Goal: Task Accomplishment & Management: Manage account settings

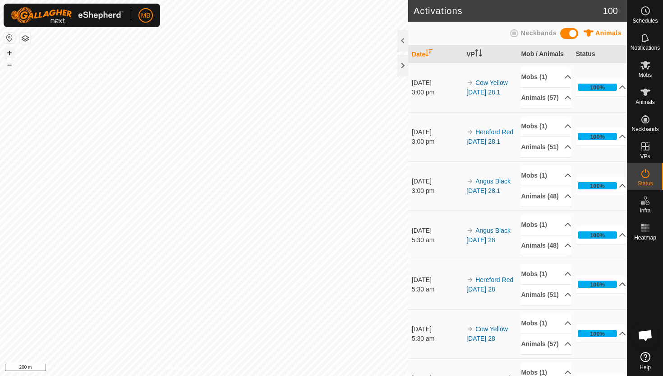
click at [12, 52] on button "+" at bounding box center [9, 52] width 11 height 11
click at [11, 51] on button "+" at bounding box center [9, 52] width 11 height 11
click at [12, 63] on button "–" at bounding box center [9, 64] width 11 height 11
click at [426, 160] on div "Activations 100 Animals Neckbands Date VP Mob / Animals Status [DATE] 3:00 pm C…" at bounding box center [313, 188] width 627 height 376
click at [8, 50] on button "+" at bounding box center [9, 52] width 11 height 11
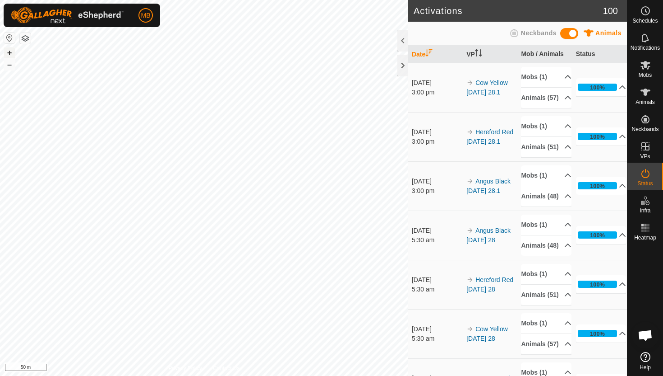
click at [8, 50] on button "+" at bounding box center [9, 52] width 11 height 11
click at [8, 52] on button "+" at bounding box center [9, 52] width 11 height 11
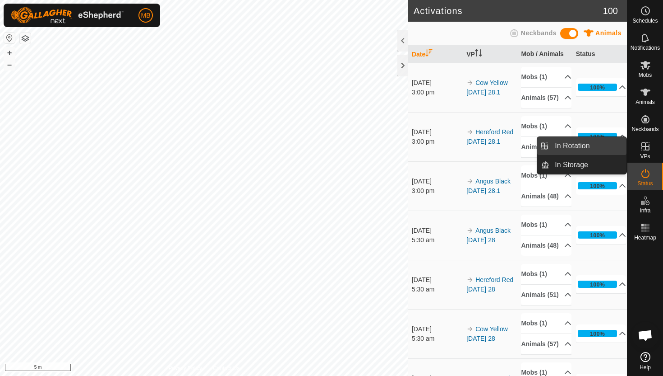
click at [589, 145] on link "In Rotation" at bounding box center [588, 146] width 77 height 18
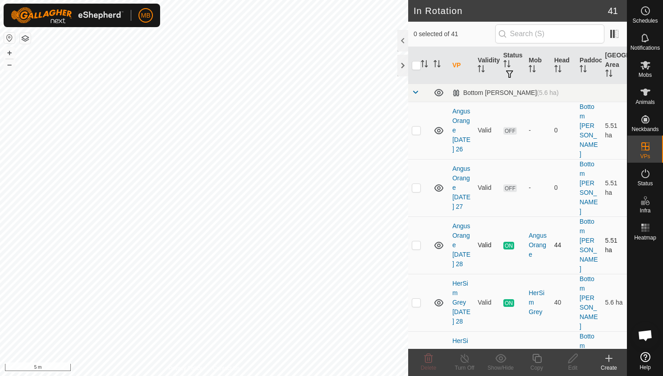
click at [418, 241] on p-checkbox at bounding box center [416, 244] width 9 height 7
checkbox input "true"
click at [539, 356] on icon at bounding box center [537, 357] width 9 height 9
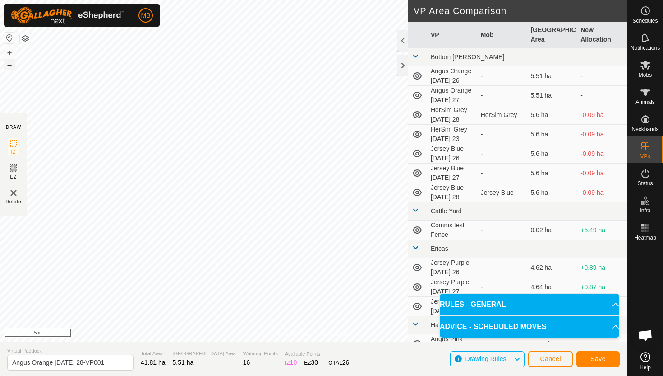
click at [8, 64] on button "–" at bounding box center [9, 64] width 11 height 11
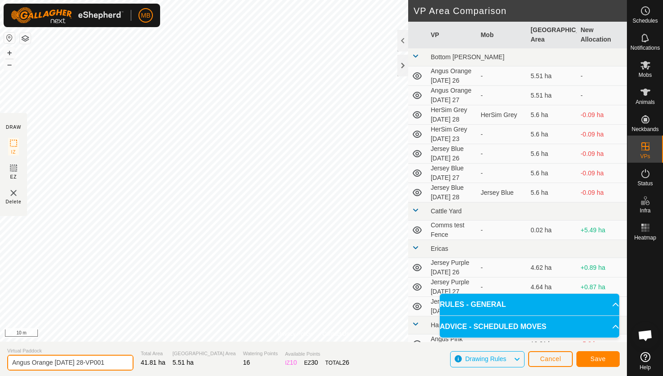
click at [111, 363] on input "Angus Orange [DATE] 28-VP001" at bounding box center [70, 362] width 126 height 16
type input "Angus Orange [DATE] 29"
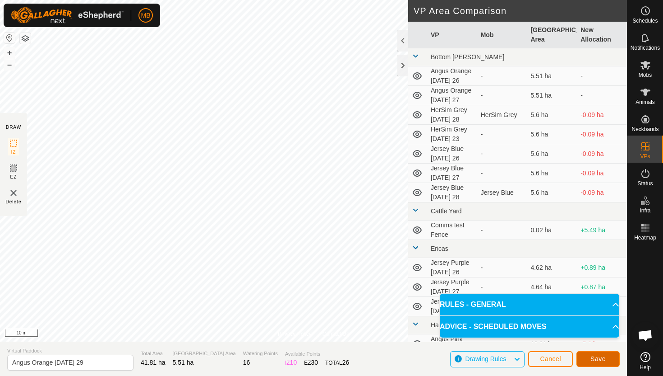
click at [600, 359] on span "Save" at bounding box center [598, 358] width 15 height 7
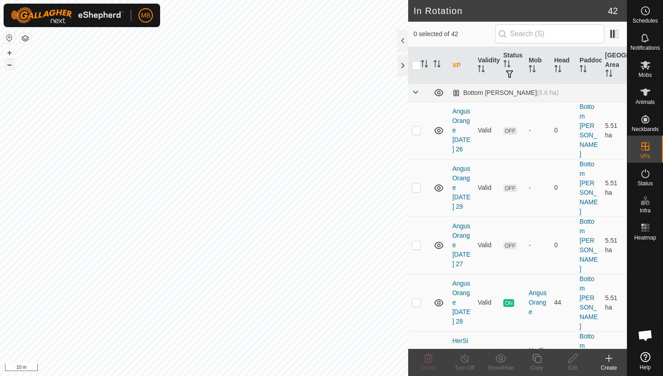
click at [7, 67] on button "–" at bounding box center [9, 64] width 11 height 11
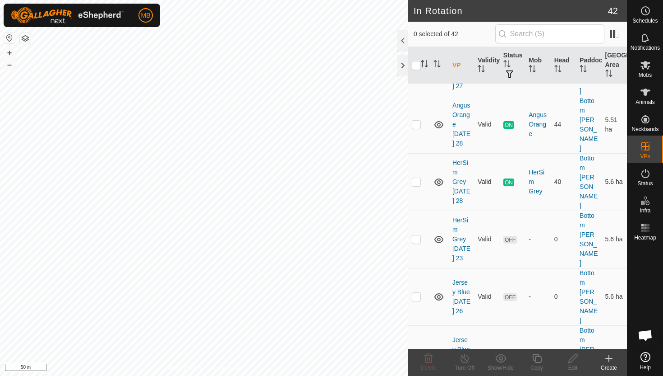
scroll to position [178, 0]
checkbox input "true"
click at [534, 359] on icon at bounding box center [537, 357] width 9 height 9
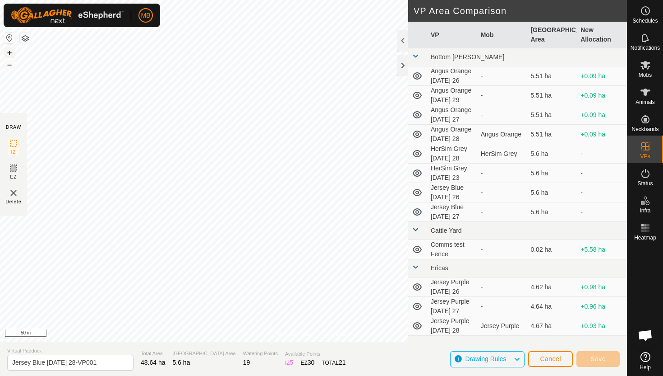
click at [7, 52] on button "+" at bounding box center [9, 52] width 11 height 11
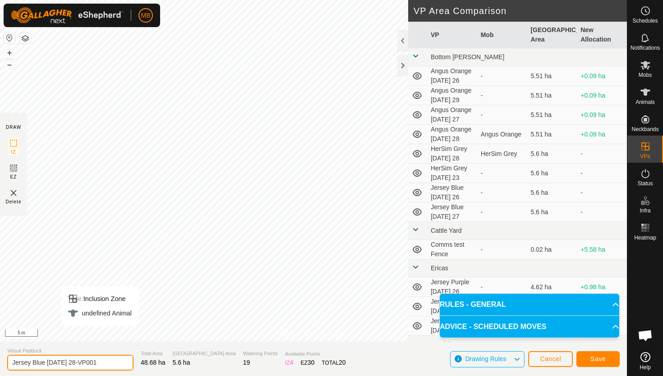
click at [104, 362] on input "Jersey Blue [DATE] 28-VP001" at bounding box center [70, 362] width 126 height 16
type input "Jersey Blue [DATE] 29"
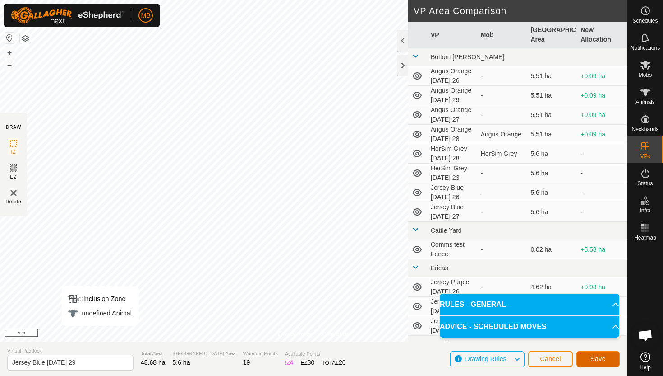
click at [600, 359] on span "Save" at bounding box center [598, 358] width 15 height 7
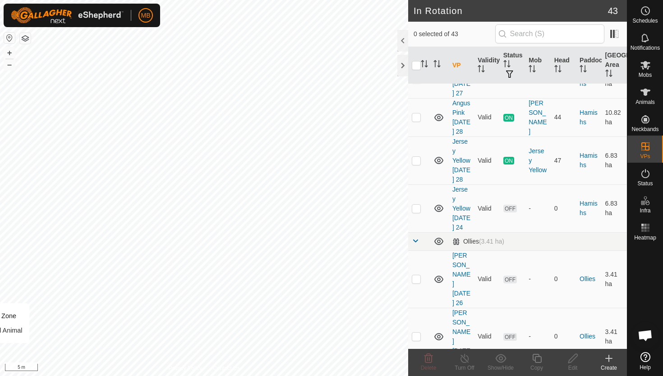
scroll to position [996, 0]
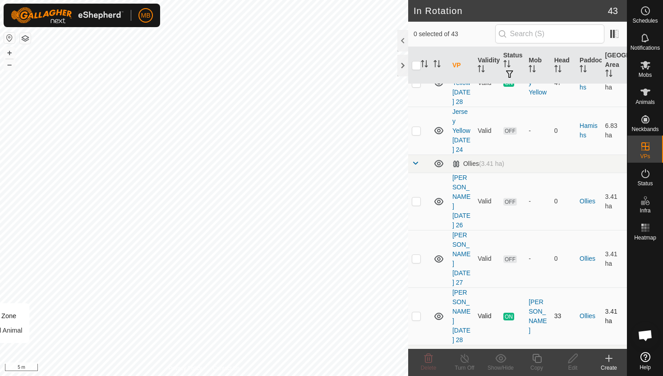
click at [416, 312] on p-checkbox at bounding box center [416, 315] width 9 height 7
checkbox input "true"
click at [536, 359] on icon at bounding box center [537, 357] width 11 height 11
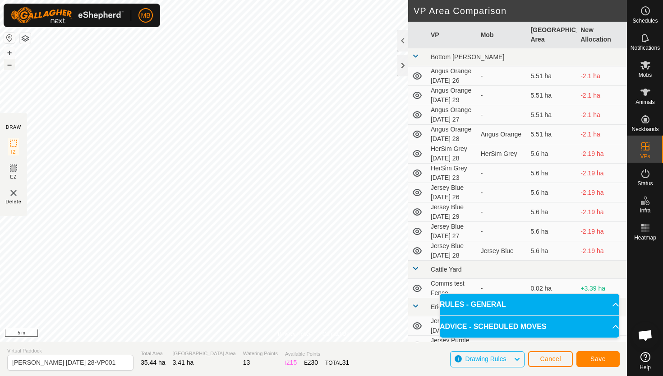
click at [11, 66] on button "–" at bounding box center [9, 64] width 11 height 11
click at [9, 67] on button "–" at bounding box center [9, 64] width 11 height 11
click at [9, 49] on button "+" at bounding box center [9, 52] width 11 height 11
click at [11, 52] on button "+" at bounding box center [9, 52] width 11 height 11
click at [110, 363] on input "[PERSON_NAME] [DATE] 28-VP001" at bounding box center [70, 362] width 126 height 16
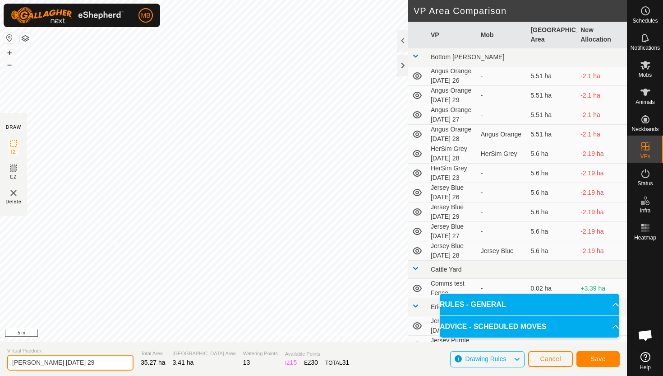
type input "[PERSON_NAME] [DATE] 29"
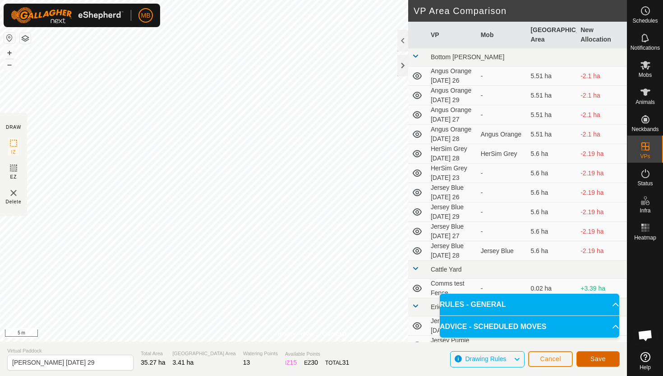
click at [597, 361] on span "Save" at bounding box center [598, 358] width 15 height 7
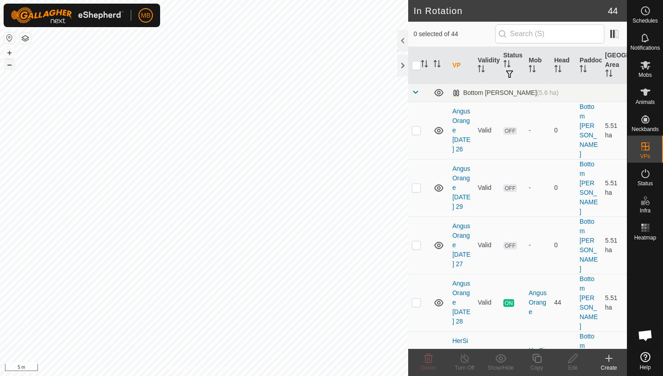
click at [9, 65] on button "–" at bounding box center [9, 64] width 11 height 11
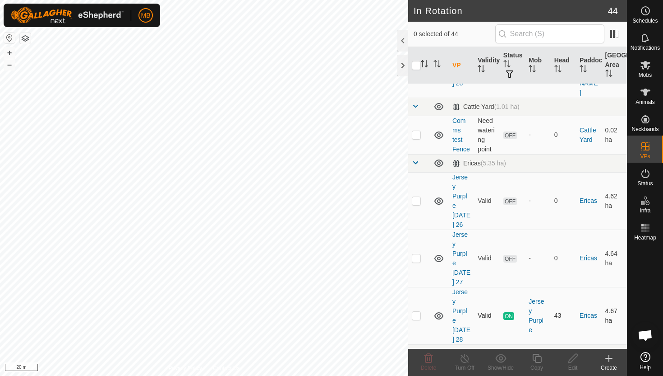
scroll to position [579, 0]
click at [416, 310] on p-checkbox at bounding box center [416, 313] width 9 height 7
checkbox input "true"
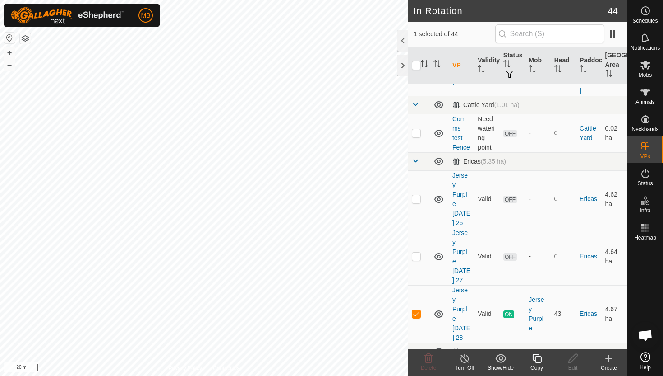
click at [535, 358] on icon at bounding box center [537, 357] width 9 height 9
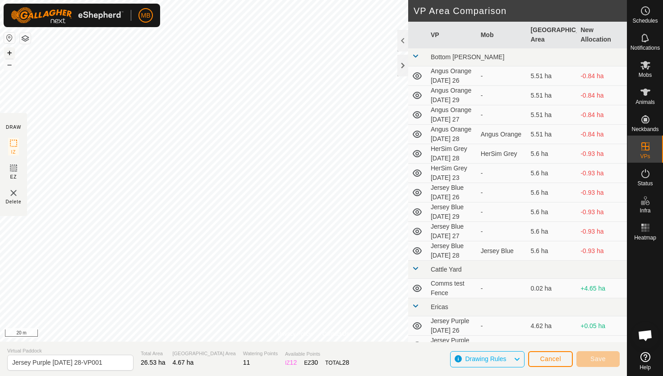
click at [9, 54] on button "+" at bounding box center [9, 52] width 11 height 11
click at [8, 52] on button "+" at bounding box center [9, 52] width 11 height 11
click at [8, 50] on button "+" at bounding box center [9, 52] width 11 height 11
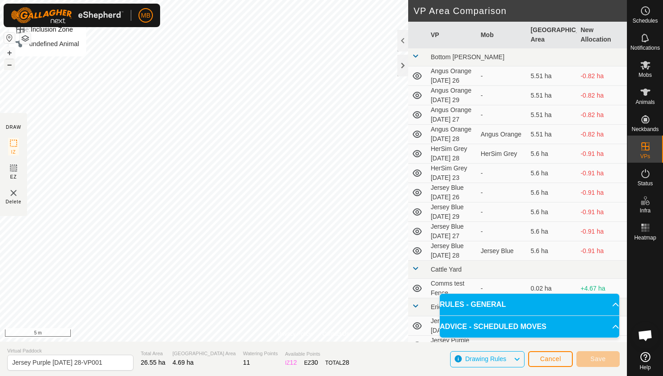
click at [9, 65] on button "–" at bounding box center [9, 64] width 11 height 11
click at [311, 0] on html "MB Schedules Notifications Mobs Animals Neckbands VPs Status Infra Heatmap Help…" at bounding box center [331, 188] width 663 height 376
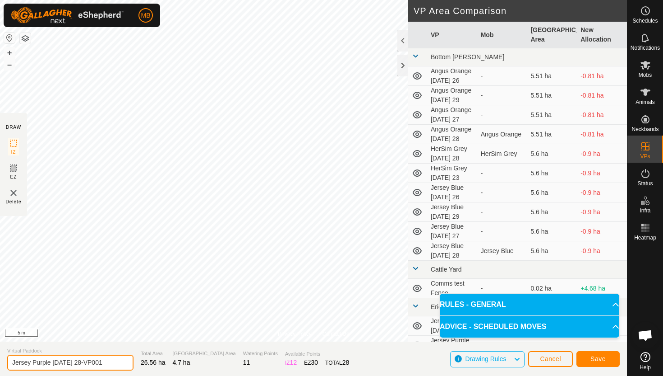
click at [109, 362] on input "Jersey Purple [DATE] 28-VP001" at bounding box center [70, 362] width 126 height 16
type input "Jersey Purple [DATE] 29"
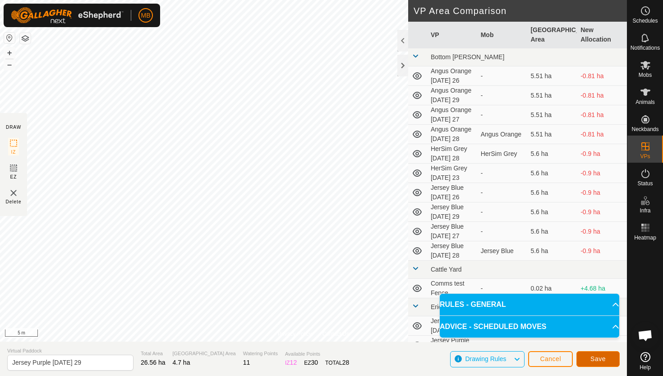
click at [610, 359] on button "Save" at bounding box center [598, 359] width 43 height 16
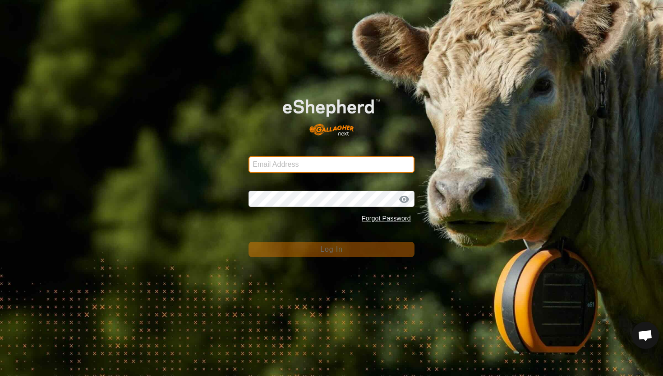
type input "mathew.gemma@barhamfarming.co.nz"
click at [320, 251] on button "Log In" at bounding box center [332, 248] width 166 height 15
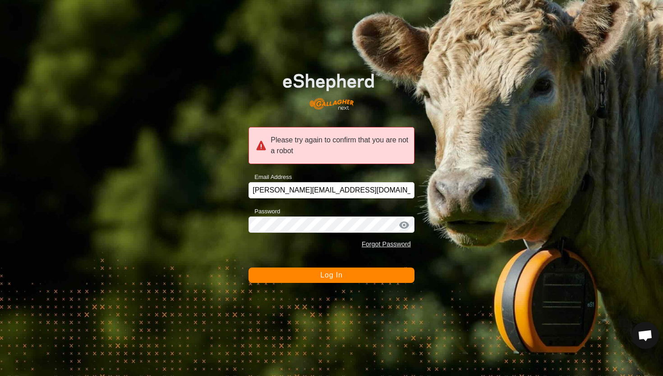
click at [327, 277] on span "Log In" at bounding box center [331, 275] width 22 height 8
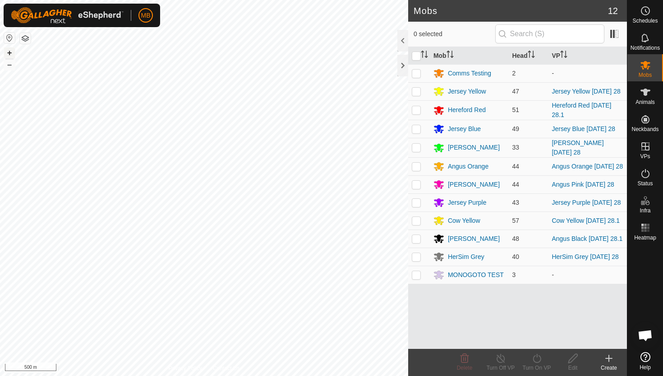
click at [10, 52] on button "+" at bounding box center [9, 52] width 11 height 11
click at [646, 95] on icon at bounding box center [646, 91] width 10 height 7
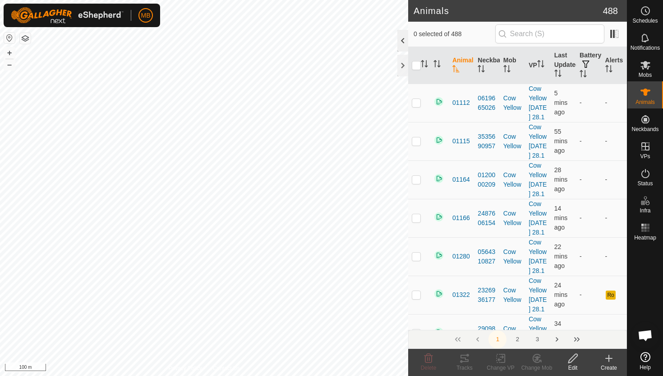
click at [402, 41] on div at bounding box center [403, 41] width 11 height 22
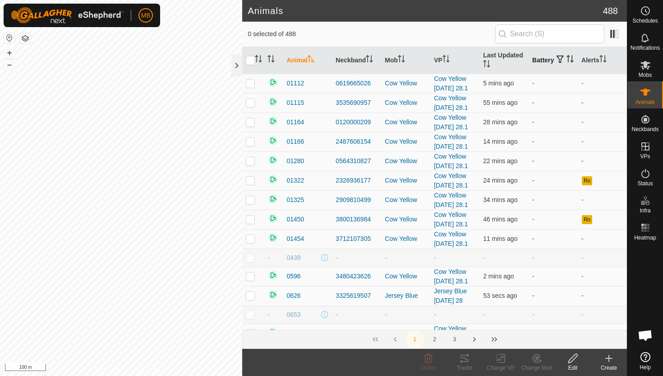
click at [572, 61] on icon "Activate to sort" at bounding box center [572, 58] width 1 height 7
click at [567, 61] on icon "Activate to sort" at bounding box center [570, 58] width 7 height 7
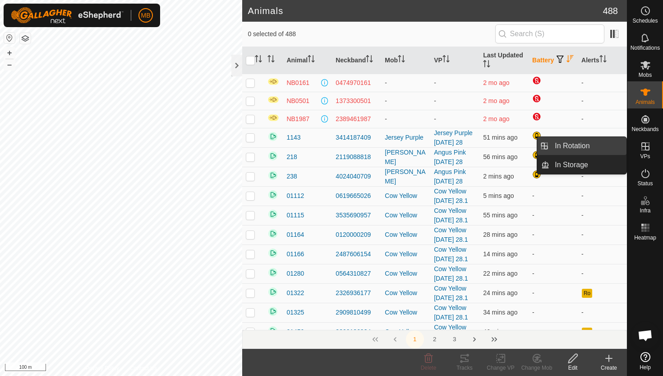
click at [599, 147] on link "In Rotation" at bounding box center [588, 146] width 77 height 18
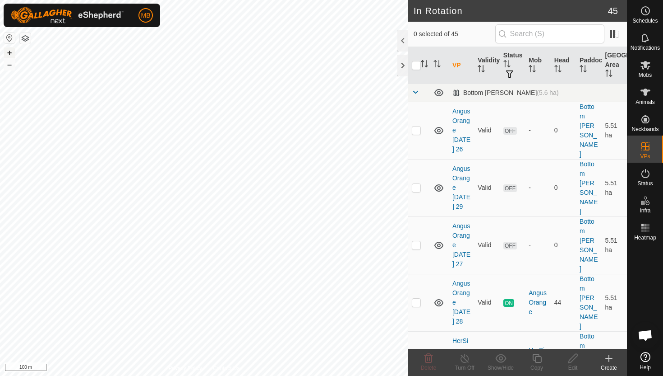
click at [8, 52] on button "+" at bounding box center [9, 52] width 11 height 11
click at [11, 53] on button "+" at bounding box center [9, 52] width 11 height 11
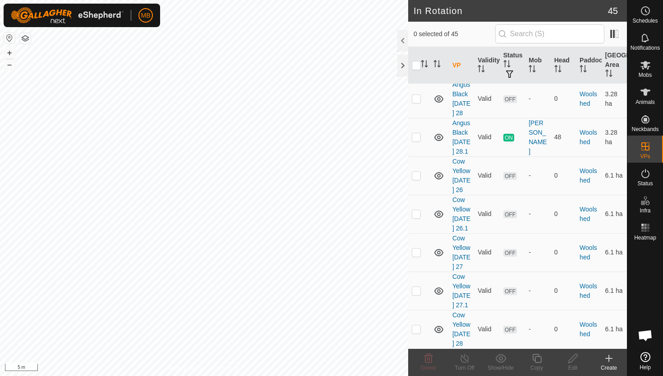
scroll to position [1625, 0]
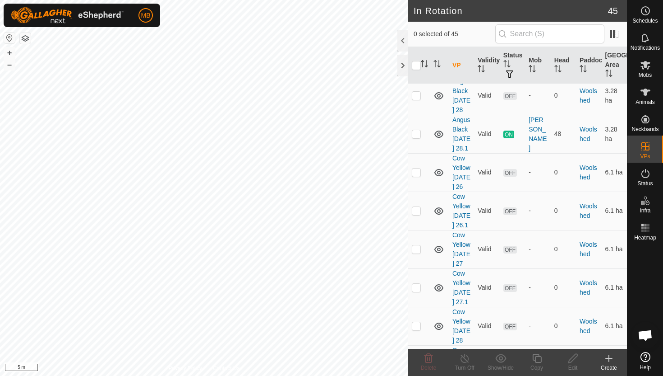
click at [417, 360] on p-checkbox at bounding box center [416, 363] width 9 height 7
checkbox input "true"
click at [537, 358] on icon at bounding box center [537, 357] width 11 height 11
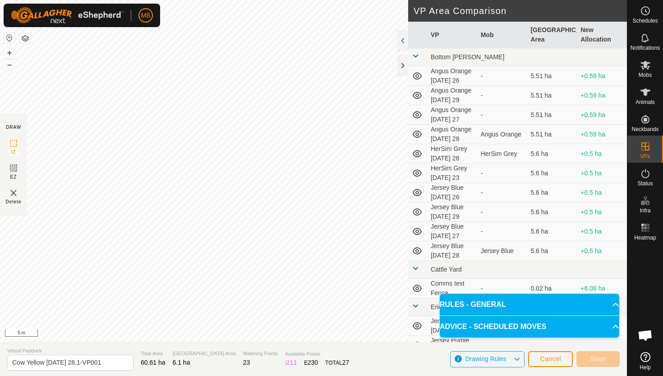
click at [327, 0] on html "MB Schedules Notifications Mobs Animals Neckbands VPs Status Infra Heatmap Help…" at bounding box center [331, 188] width 663 height 376
click at [108, 362] on input "Cow Yellow Sunday 28.1-VP001" at bounding box center [70, 362] width 126 height 16
type input "Cow Yellow Monday 29"
click at [606, 358] on button "Save" at bounding box center [598, 359] width 43 height 16
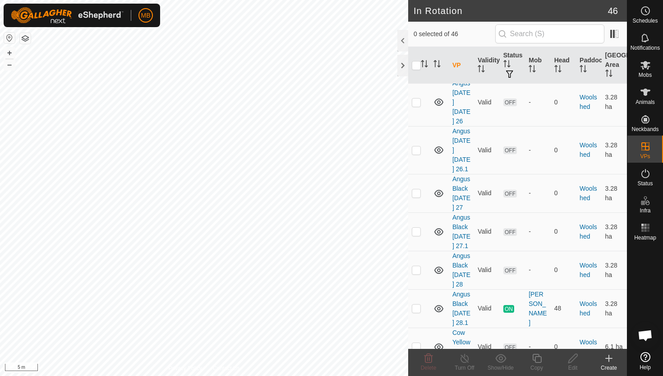
scroll to position [1451, 0]
checkbox input "true"
click at [536, 356] on icon at bounding box center [537, 357] width 9 height 9
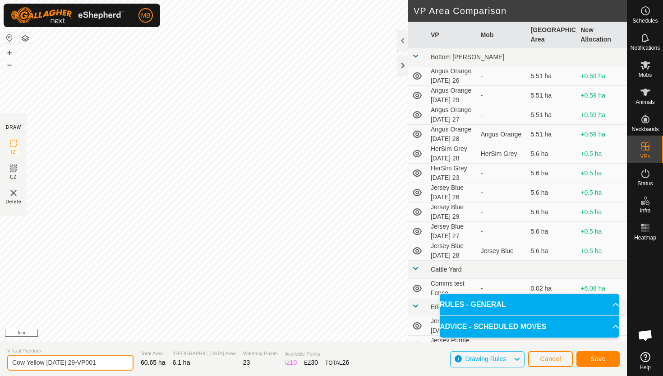
click at [105, 363] on input "Cow Yellow Monday 29-VP001" at bounding box center [70, 362] width 126 height 16
type input "Cow Yellow Monday 29.1"
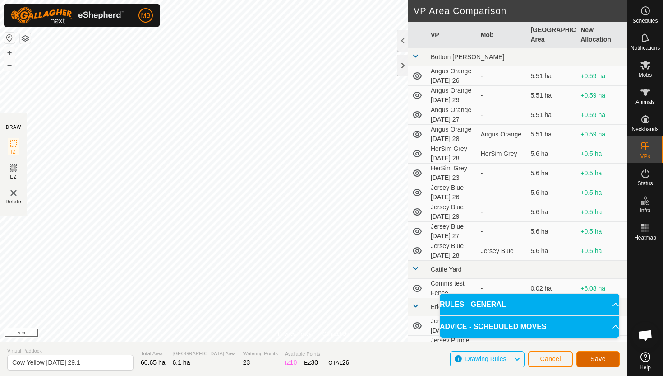
click at [608, 361] on button "Save" at bounding box center [598, 359] width 43 height 16
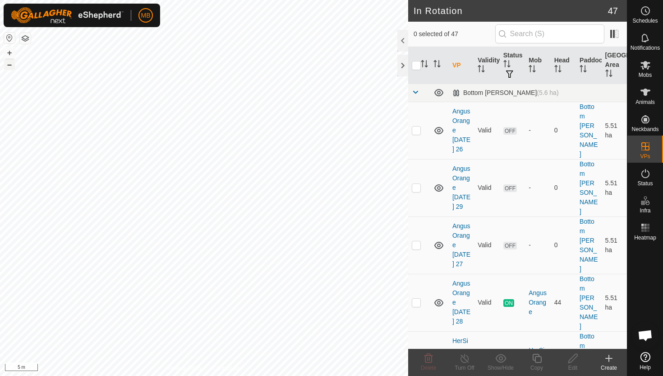
click at [7, 67] on button "–" at bounding box center [9, 64] width 11 height 11
click at [9, 64] on button "–" at bounding box center [9, 64] width 11 height 11
click at [215, 0] on html "MB Schedules Notifications Mobs Animals Neckbands VPs Status Infra Heatmap Help…" at bounding box center [331, 188] width 663 height 376
click at [314, 0] on html "MB Schedules Notifications Mobs Animals Neckbands VPs Status Infra Heatmap Help…" at bounding box center [331, 188] width 663 height 376
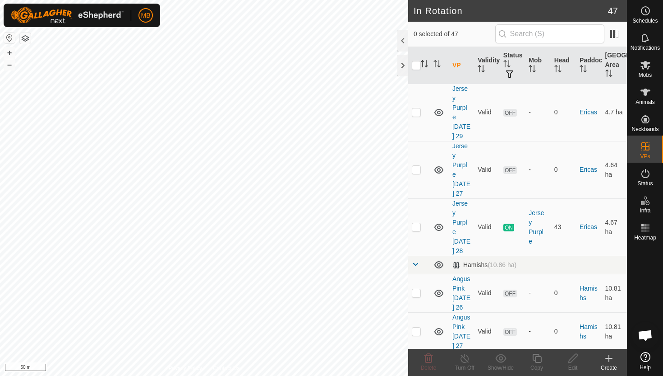
scroll to position [724, 0]
click at [417, 365] on p-checkbox at bounding box center [416, 368] width 9 height 7
checkbox input "true"
click at [538, 357] on icon at bounding box center [537, 357] width 11 height 11
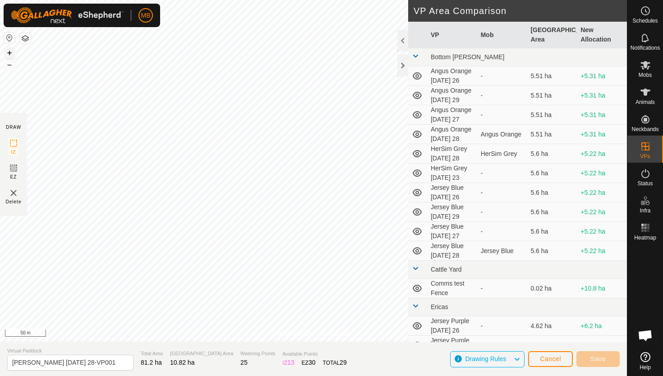
click at [8, 49] on button "+" at bounding box center [9, 52] width 11 height 11
click at [10, 49] on button "+" at bounding box center [9, 52] width 11 height 11
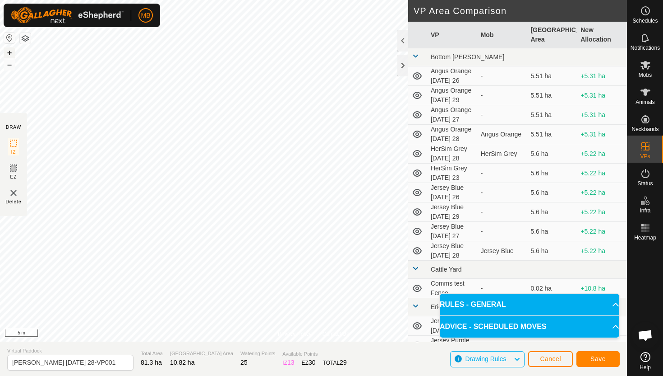
click at [442, 285] on div "Privacy Policy Contact Us Type: Inclusion Zone undefined Animal + – ⇧ i 5 m DRA…" at bounding box center [313, 188] width 627 height 376
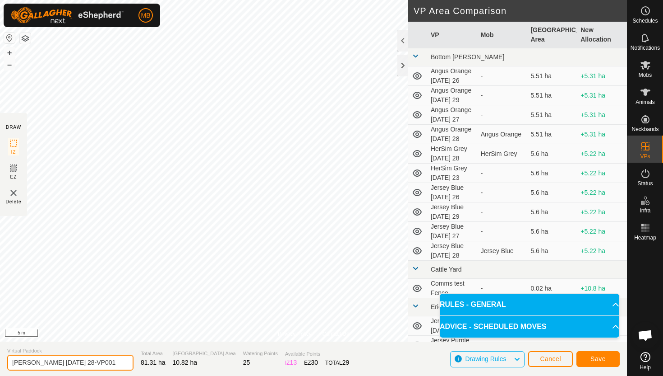
click at [108, 360] on input "Angus Pink Sunday 28-VP001" at bounding box center [70, 362] width 126 height 16
type input "Angus Pink Monday 29"
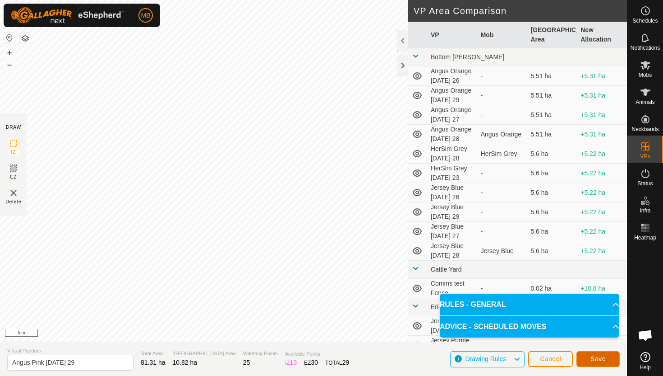
click at [609, 357] on button "Save" at bounding box center [598, 359] width 43 height 16
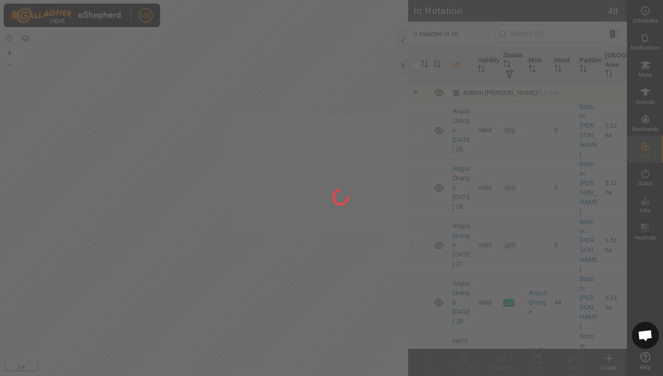
click at [205, 242] on div at bounding box center [331, 188] width 663 height 376
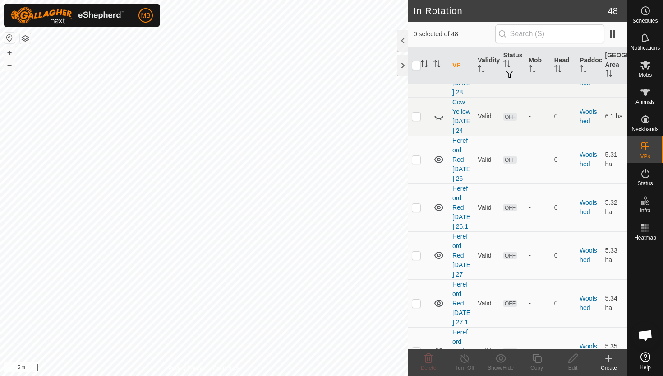
scroll to position [2082, 0]
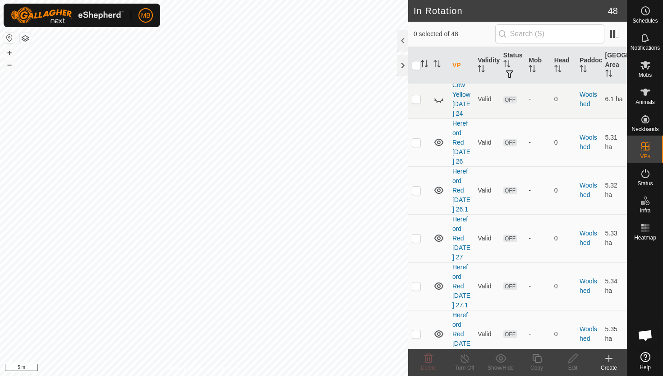
click at [416, 375] on p-checkbox at bounding box center [416, 381] width 9 height 7
checkbox input "true"
click at [538, 358] on icon at bounding box center [537, 357] width 11 height 11
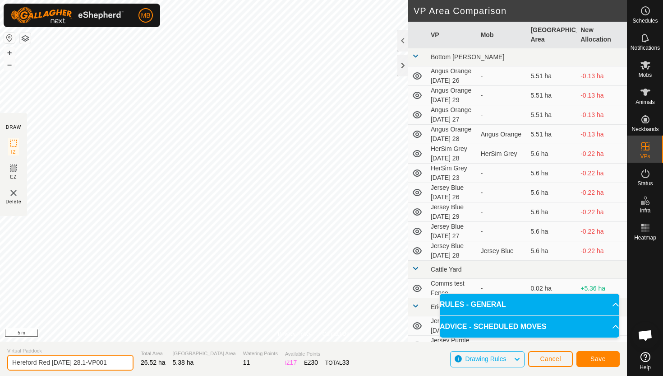
click at [111, 363] on input "Hereford Red Sunday 28.1-VP001" at bounding box center [70, 362] width 126 height 16
type input "Hereford Red Monday 29"
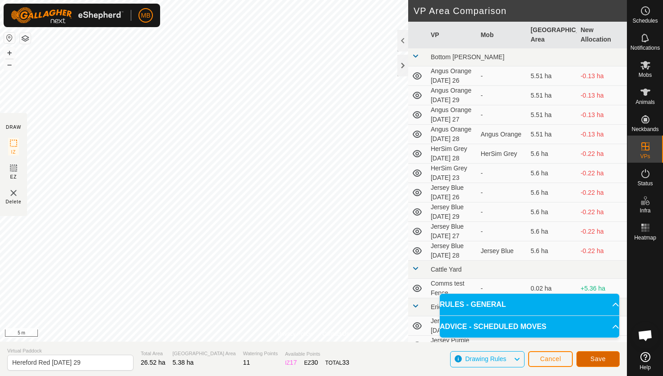
click at [597, 357] on span "Save" at bounding box center [598, 358] width 15 height 7
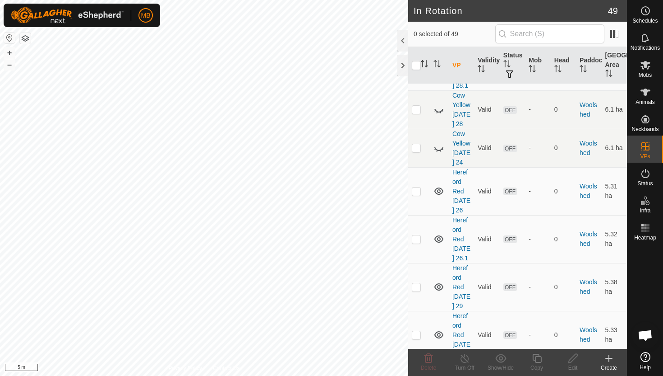
scroll to position [2130, 0]
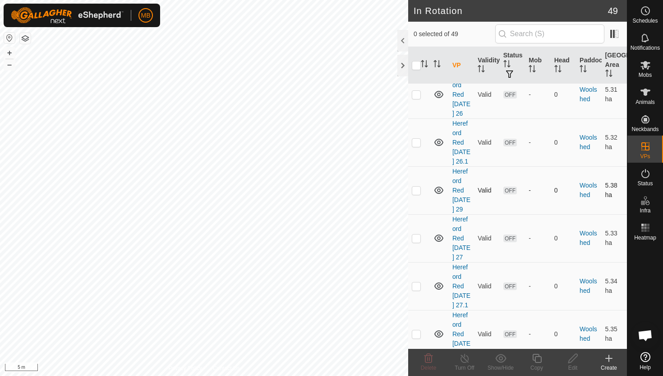
click at [418, 186] on p-checkbox at bounding box center [416, 189] width 9 height 7
checkbox input "true"
click at [538, 358] on icon at bounding box center [537, 357] width 11 height 11
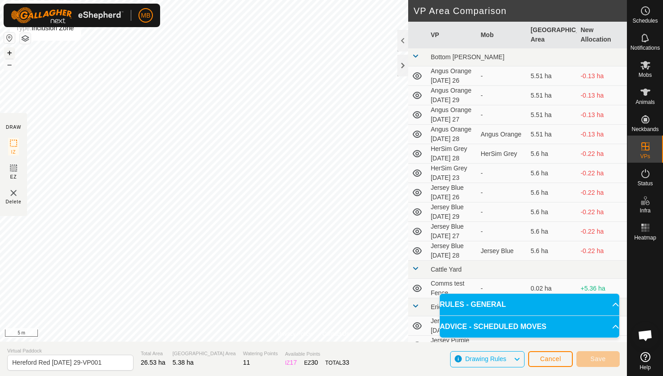
click at [9, 49] on button "+" at bounding box center [9, 52] width 11 height 11
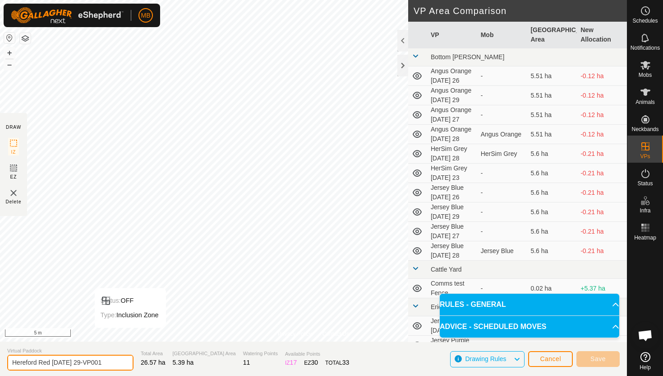
click at [109, 364] on input "Hereford Red Monday 29-VP001" at bounding box center [70, 362] width 126 height 16
type input "Hereford Red Monday 29.1"
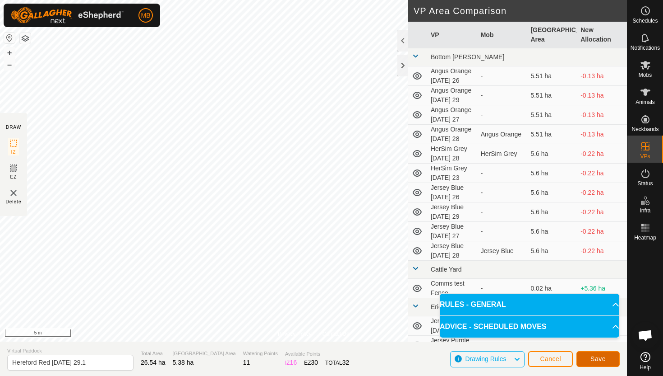
click at [604, 358] on span "Save" at bounding box center [598, 358] width 15 height 7
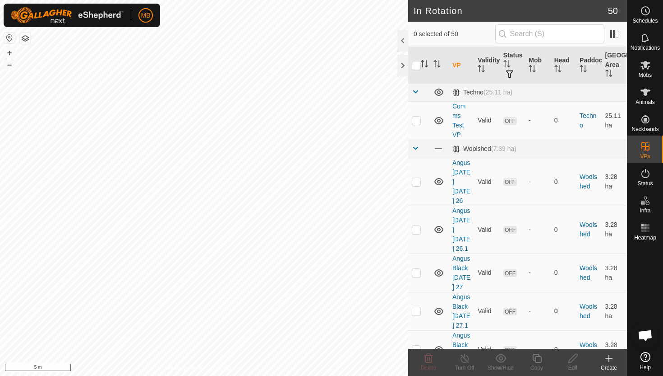
scroll to position [1413, 0]
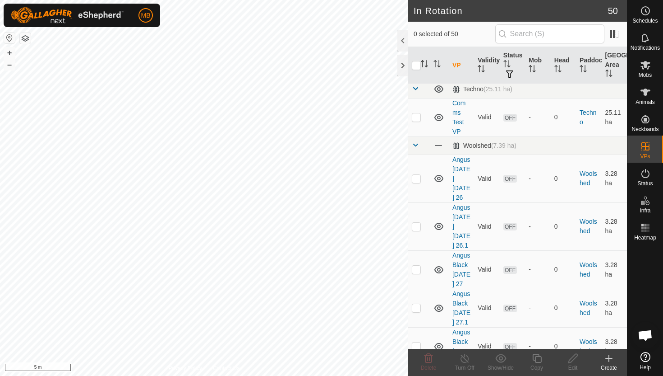
checkbox input "true"
click at [536, 356] on icon at bounding box center [537, 357] width 9 height 9
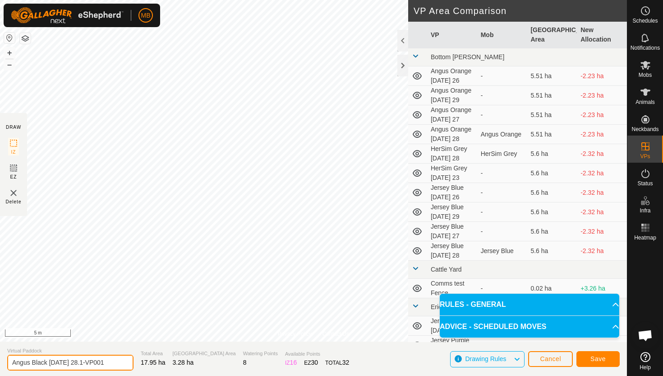
click at [111, 360] on input "Angus Black Sunday 28.1-VP001" at bounding box center [70, 362] width 126 height 16
type input "Angus Black Monday 29"
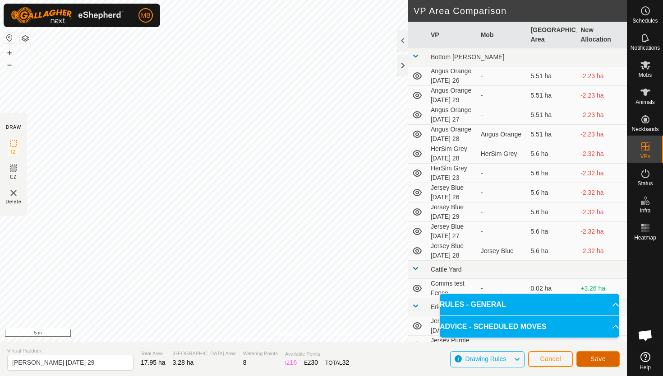
click at [604, 357] on span "Save" at bounding box center [598, 358] width 15 height 7
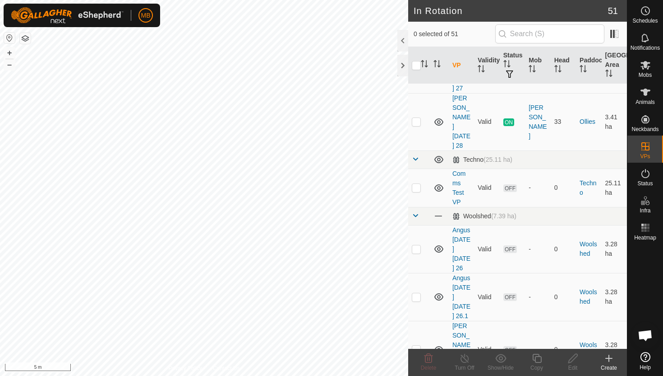
scroll to position [1336, 0]
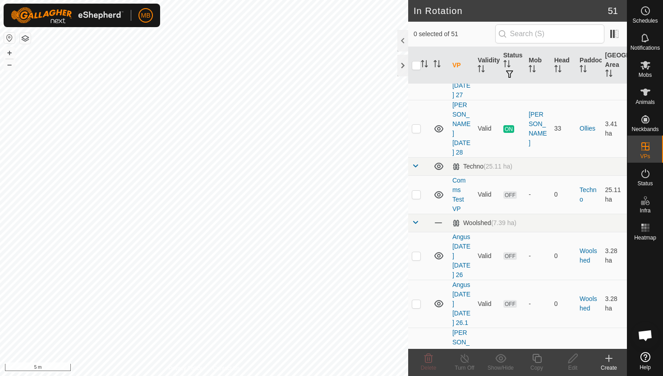
click at [416, 352] on p-checkbox at bounding box center [416, 355] width 9 height 7
checkbox input "true"
click at [538, 357] on icon at bounding box center [537, 357] width 11 height 11
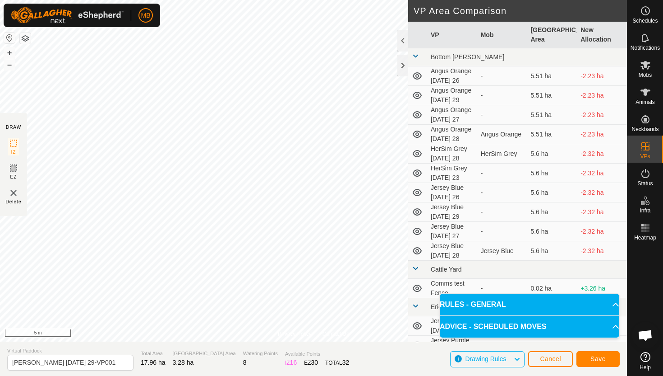
click at [44, 346] on div "Privacy Policy Contact Us Status: OFF Type: Inclusion Zone + – ⇧ i 5 m DRAW IZ …" at bounding box center [313, 188] width 627 height 376
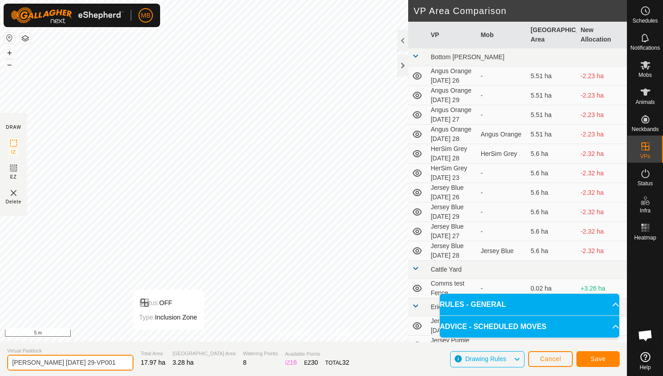
click at [104, 364] on input "Angus Black Monday 29-VP001" at bounding box center [70, 362] width 126 height 16
type input "Angus Black Monday 29.1"
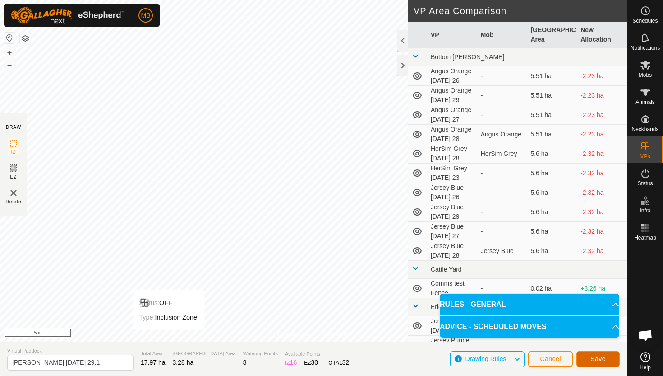
click at [608, 358] on button "Save" at bounding box center [598, 359] width 43 height 16
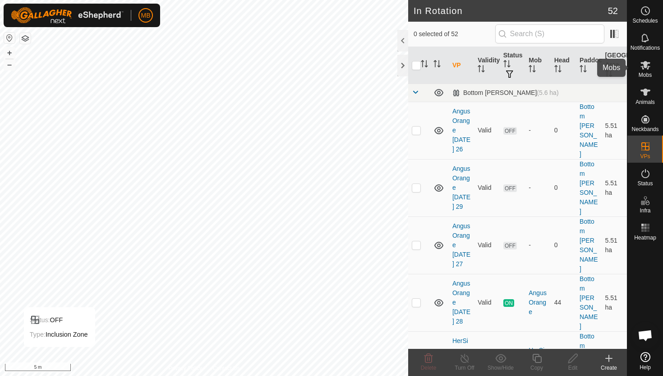
click at [647, 68] on icon at bounding box center [645, 65] width 11 height 11
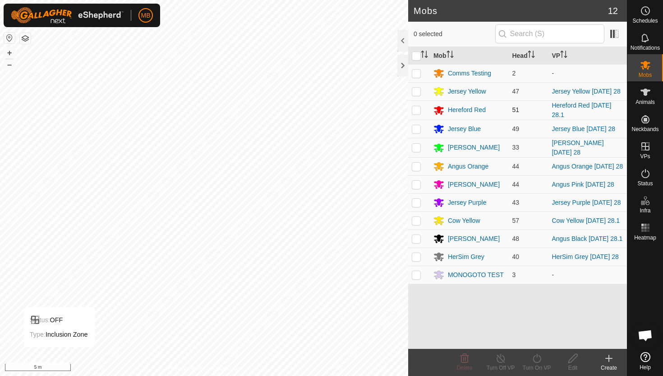
click at [419, 109] on p-checkbox at bounding box center [416, 109] width 9 height 7
checkbox input "true"
click at [538, 358] on icon at bounding box center [537, 357] width 11 height 11
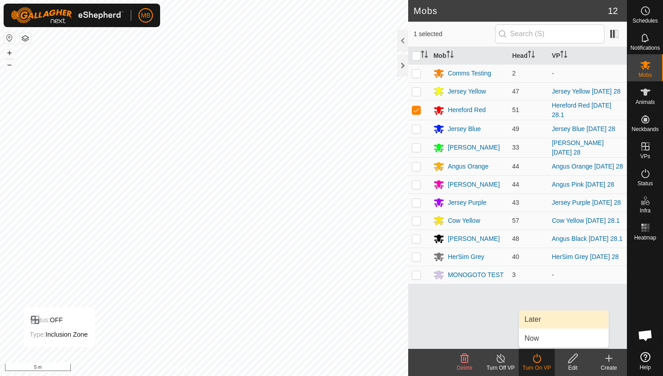
click at [540, 316] on link "Later" at bounding box center [563, 319] width 89 height 18
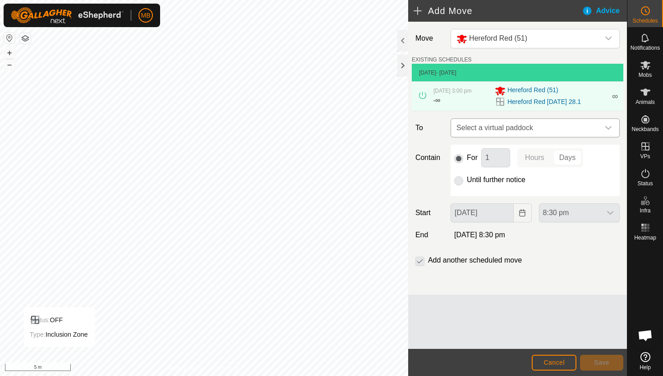
click at [607, 130] on icon "dropdown trigger" at bounding box center [608, 127] width 7 height 7
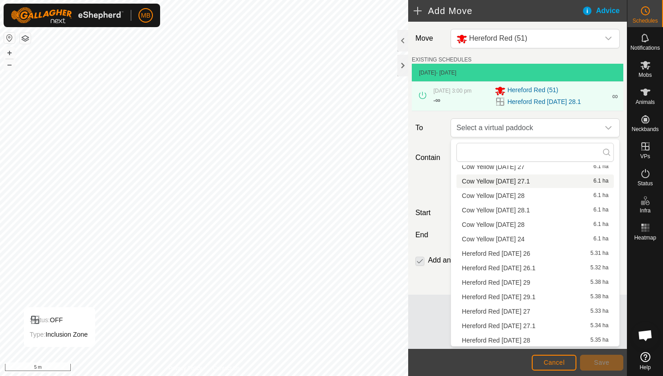
scroll to position [200, 0]
click at [533, 280] on li "Hereford Red Monday 29 5.38 ha" at bounding box center [536, 281] width 158 height 14
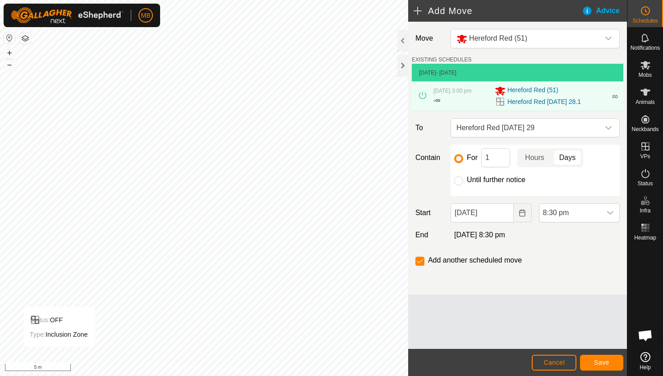
click at [501, 180] on label "Until further notice" at bounding box center [496, 179] width 59 height 7
click at [464, 180] on input "Until further notice" at bounding box center [458, 180] width 9 height 9
radio input "true"
checkbox input "false"
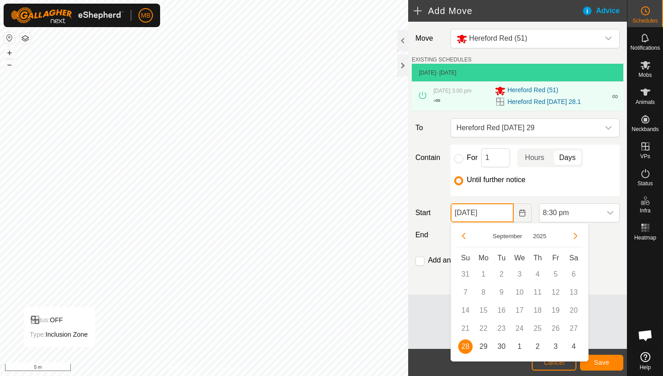
click at [504, 216] on input "28 Sep, 2025" at bounding box center [482, 212] width 63 height 19
click at [482, 345] on span "29" at bounding box center [484, 346] width 14 height 14
type input "29 Sep, 2025"
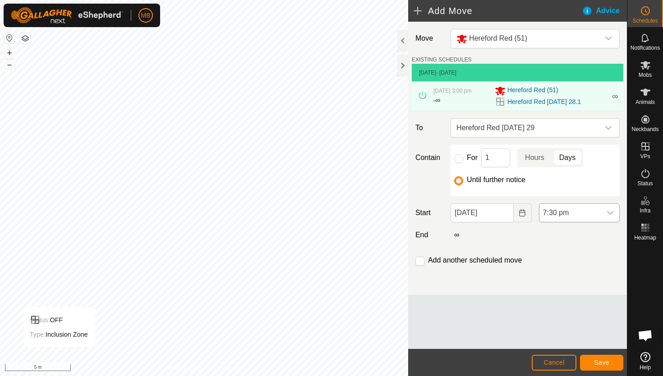
click at [586, 213] on span "7:30 pm" at bounding box center [571, 213] width 62 height 18
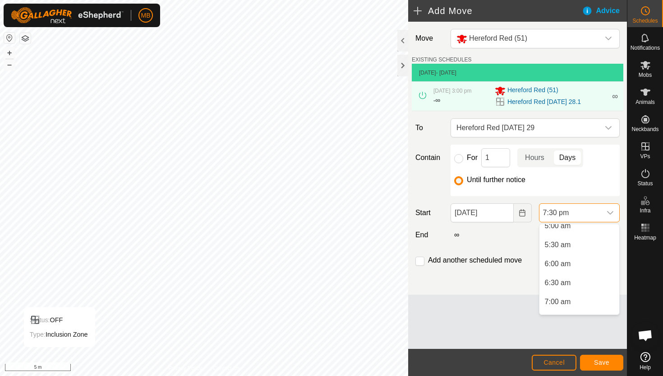
scroll to position [194, 0]
click at [596, 246] on li "5:30 am" at bounding box center [580, 248] width 80 height 18
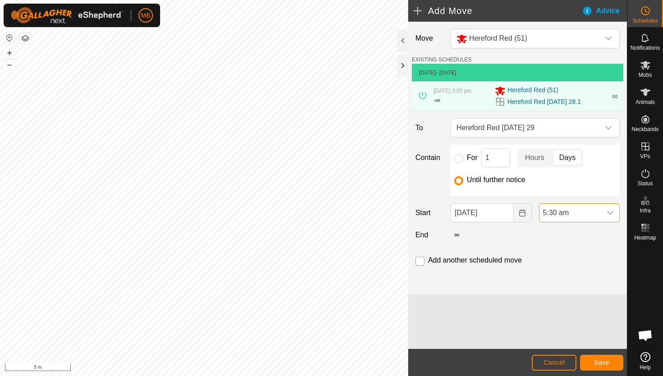
click at [420, 264] on input "checkbox" at bounding box center [420, 260] width 9 height 9
checkbox input "true"
click at [599, 359] on span "Save" at bounding box center [601, 361] width 15 height 7
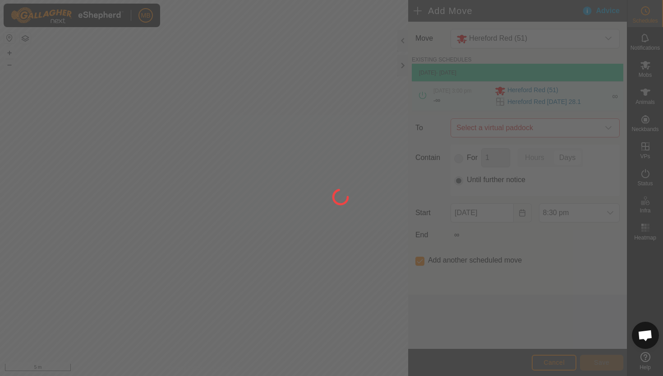
type input "29 Sep, 2025"
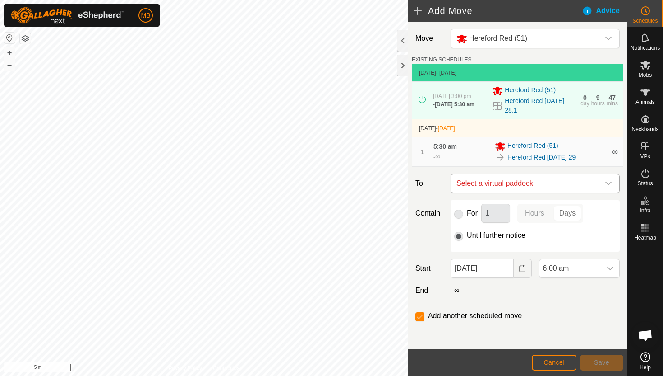
click at [609, 183] on icon "dropdown trigger" at bounding box center [608, 183] width 7 height 7
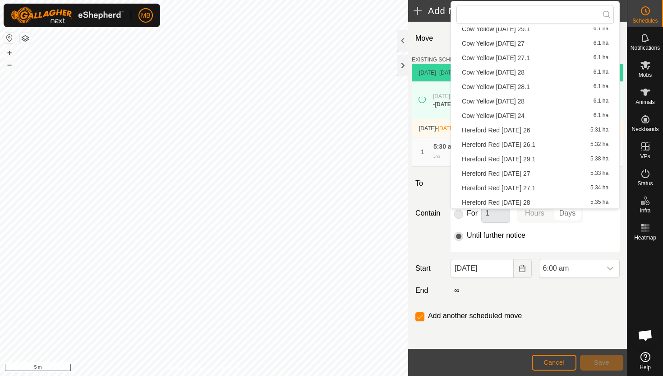
scroll to position [200, 0]
click at [551, 141] on li "Hereford Red Monday 29.1 5.38 ha" at bounding box center [536, 144] width 158 height 14
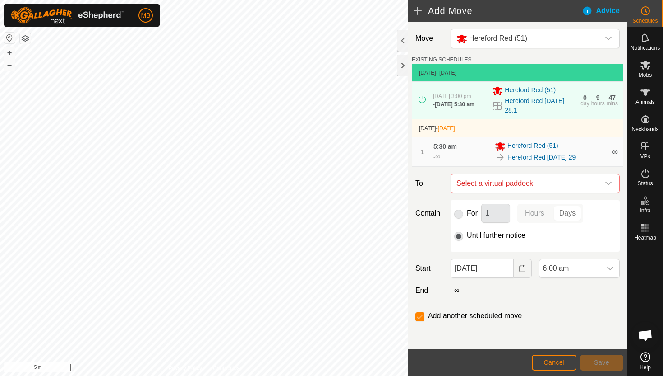
checkbox input "false"
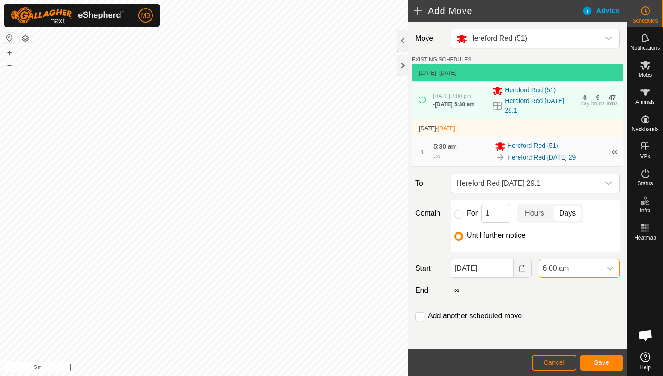
click at [587, 274] on span "6:00 am" at bounding box center [571, 268] width 62 height 18
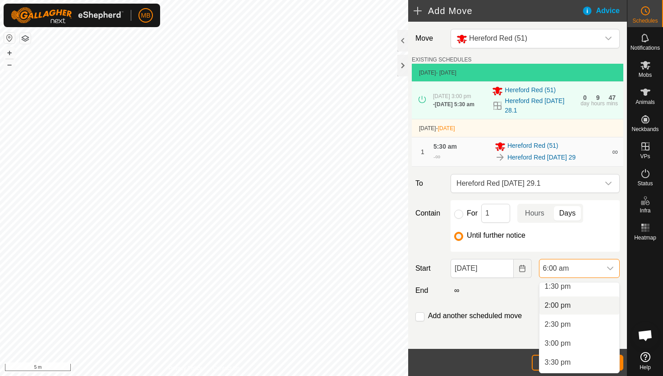
scroll to position [517, 0]
click at [572, 341] on li "3:00 pm" at bounding box center [580, 343] width 80 height 18
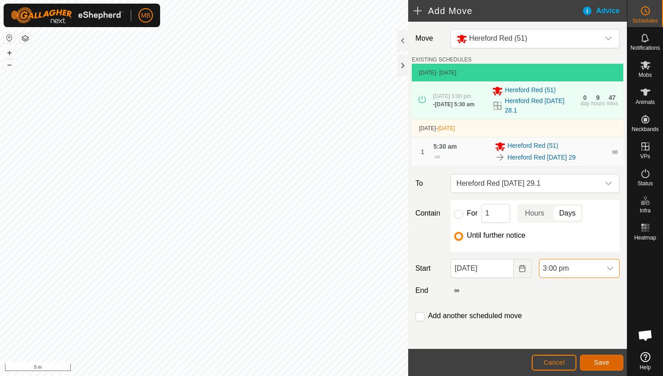
click at [595, 364] on span "Save" at bounding box center [601, 361] width 15 height 7
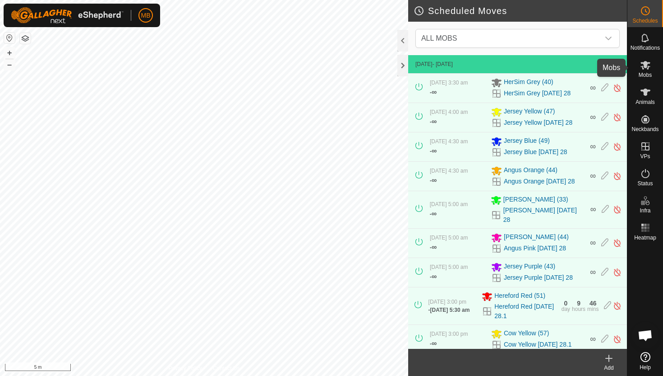
click at [646, 66] on icon at bounding box center [646, 65] width 10 height 9
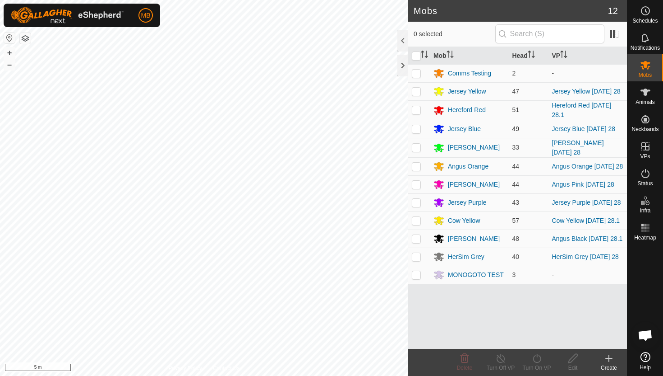
click at [413, 128] on p-checkbox at bounding box center [416, 128] width 9 height 7
checkbox input "true"
click at [538, 357] on icon at bounding box center [537, 357] width 11 height 11
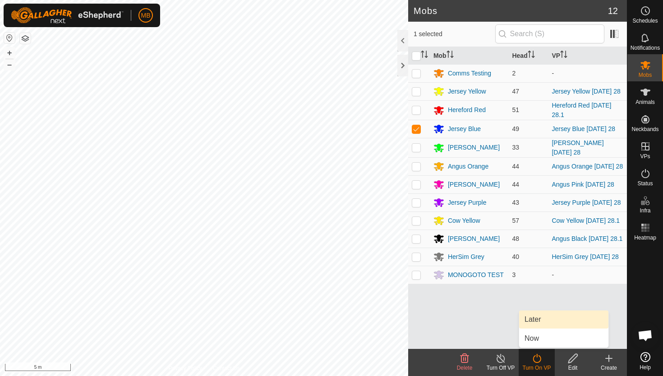
click at [539, 321] on link "Later" at bounding box center [563, 319] width 89 height 18
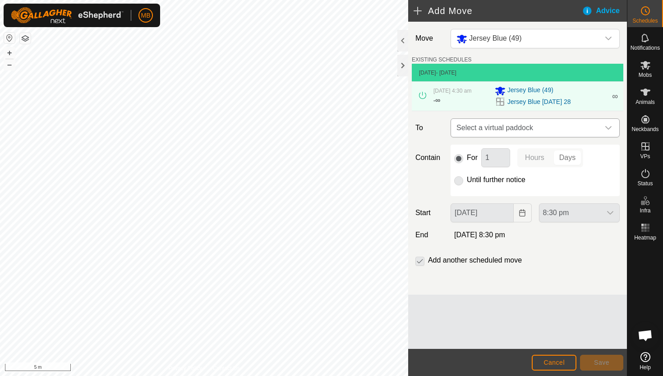
click at [607, 128] on icon "dropdown trigger" at bounding box center [609, 128] width 6 height 4
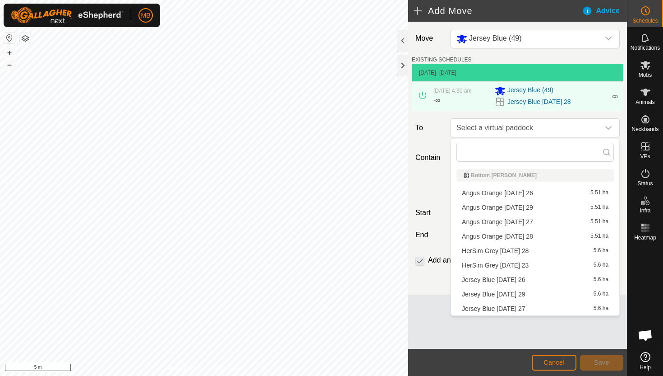
click at [521, 293] on li "Jersey Blue Monday 29 5.6 ha" at bounding box center [536, 294] width 158 height 14
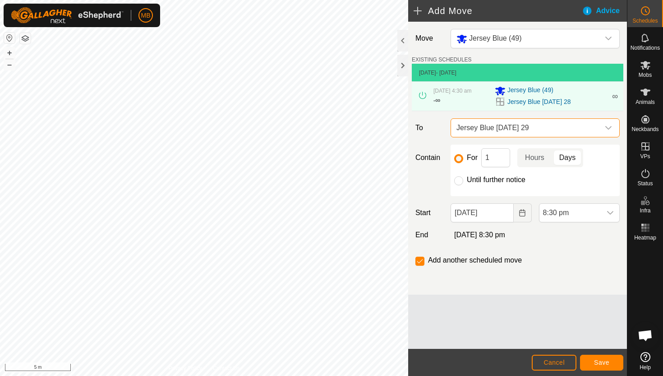
click at [492, 179] on label "Until further notice" at bounding box center [496, 179] width 59 height 7
click at [464, 179] on input "Until further notice" at bounding box center [458, 180] width 9 height 9
radio input "true"
checkbox input "false"
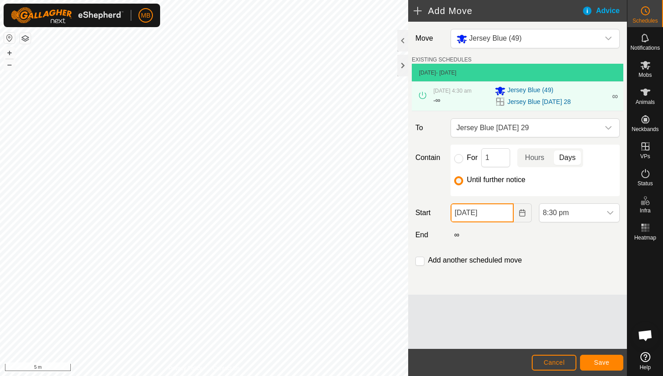
click at [503, 213] on input "28 Sep, 2025" at bounding box center [482, 212] width 63 height 19
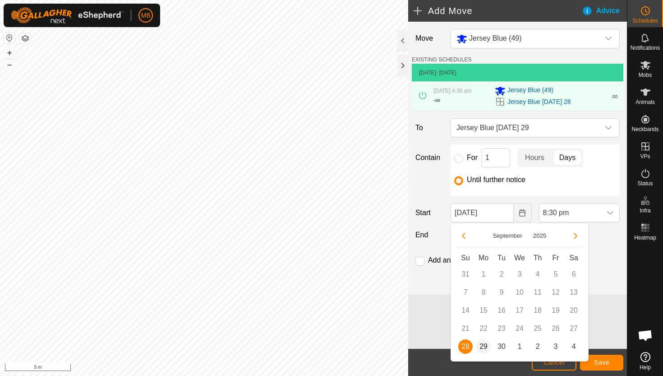
click at [483, 345] on span "29" at bounding box center [484, 346] width 14 height 14
type input "29 Sep, 2025"
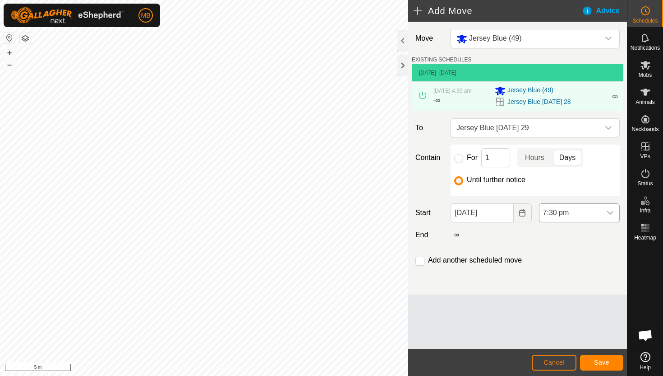
click at [589, 213] on span "7:30 pm" at bounding box center [571, 213] width 62 height 18
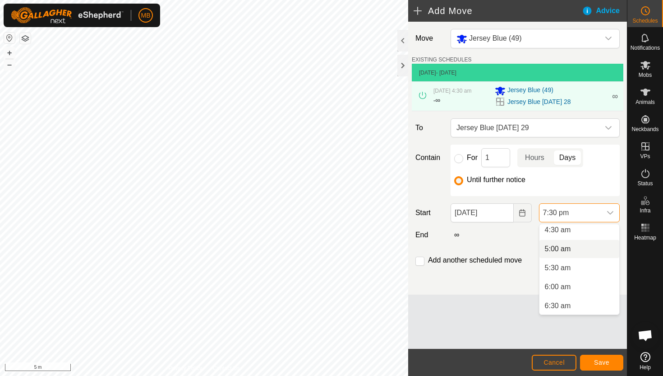
scroll to position [171, 0]
click at [583, 233] on li "4:30 am" at bounding box center [580, 233] width 80 height 18
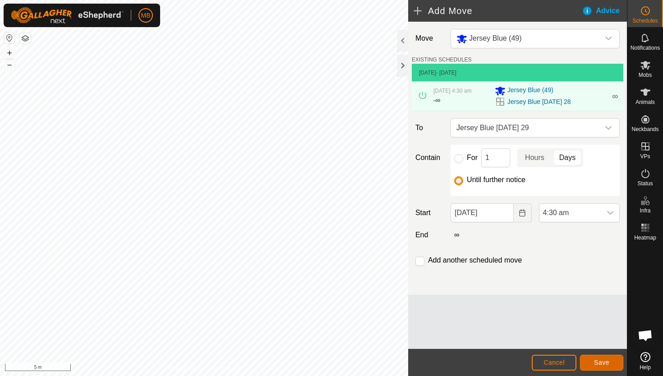
click at [599, 358] on span "Save" at bounding box center [601, 361] width 15 height 7
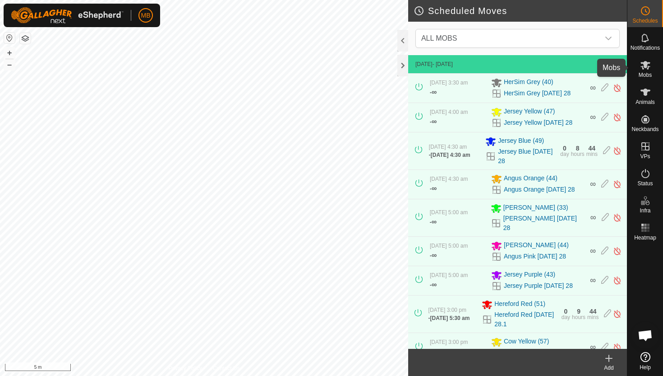
click at [647, 66] on icon at bounding box center [646, 65] width 10 height 9
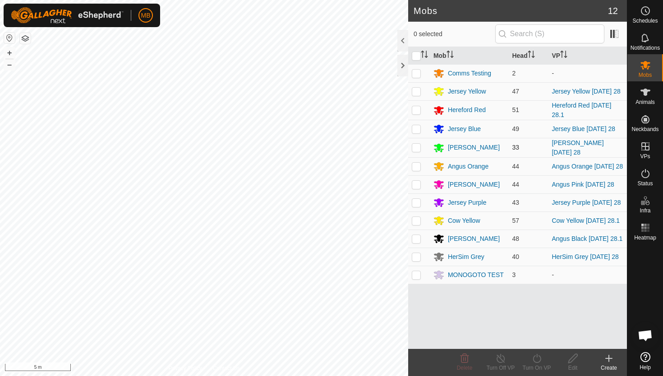
click at [415, 147] on p-checkbox at bounding box center [416, 147] width 9 height 7
checkbox input "true"
click at [536, 359] on icon at bounding box center [537, 357] width 11 height 11
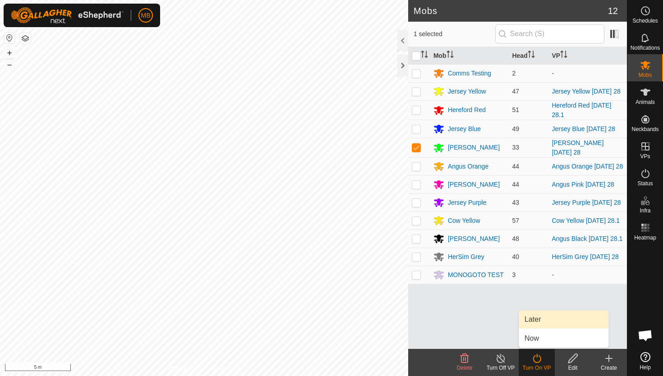
click at [540, 318] on link "Later" at bounding box center [563, 319] width 89 height 18
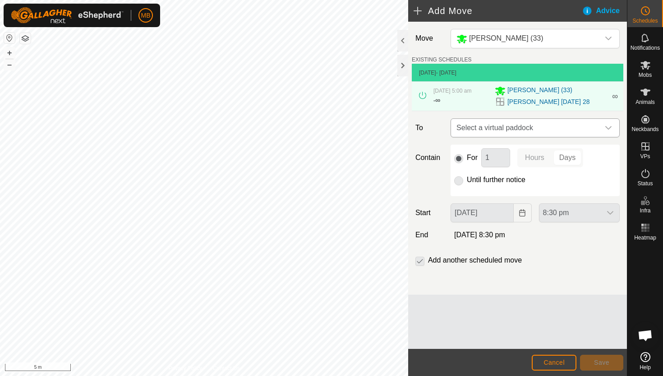
click at [609, 127] on icon "dropdown trigger" at bounding box center [608, 127] width 7 height 7
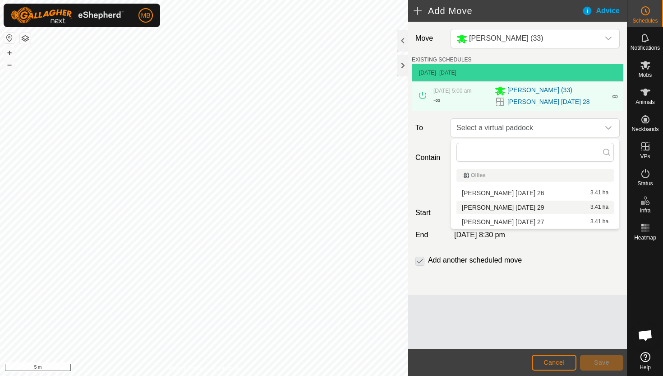
click at [535, 209] on li "Angus Green Monday 29 3.41 ha" at bounding box center [536, 207] width 158 height 14
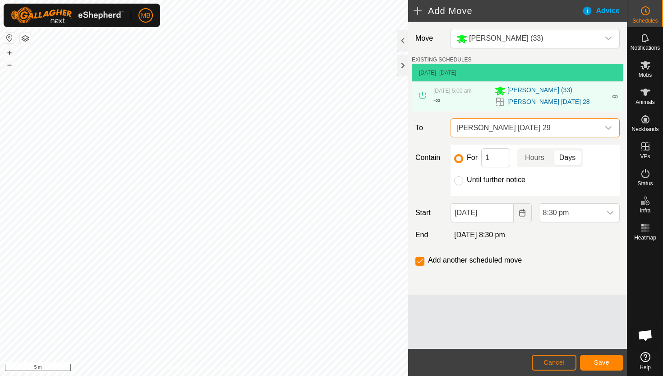
click at [479, 179] on label "Until further notice" at bounding box center [496, 179] width 59 height 7
click at [464, 179] on input "Until further notice" at bounding box center [458, 180] width 9 height 9
radio input "true"
checkbox input "false"
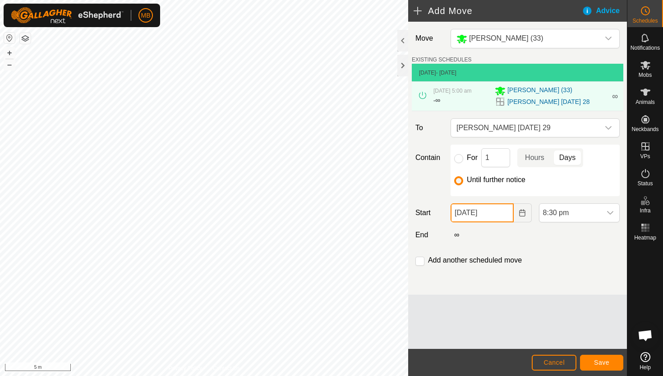
click at [502, 213] on input "28 Sep, 2025" at bounding box center [482, 212] width 63 height 19
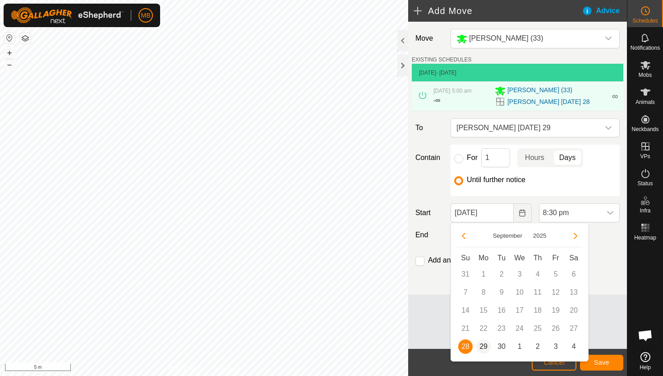
click at [484, 345] on span "29" at bounding box center [484, 346] width 14 height 14
type input "29 Sep, 2025"
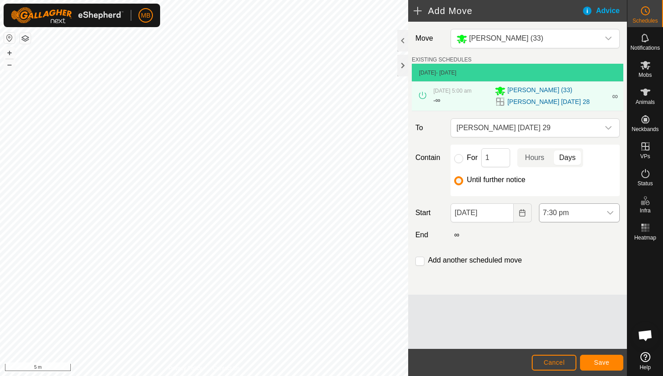
click at [595, 213] on span "7:30 pm" at bounding box center [571, 213] width 62 height 18
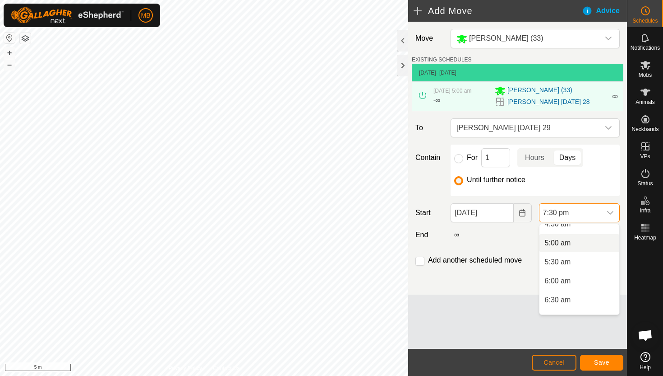
scroll to position [179, 0]
click at [578, 243] on li "5:00 am" at bounding box center [580, 243] width 80 height 18
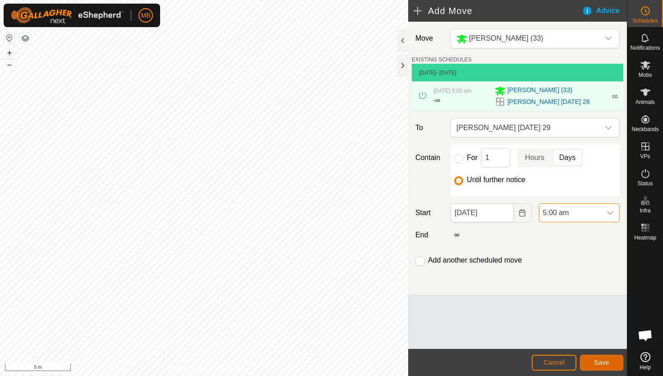
click at [609, 358] on span "Save" at bounding box center [601, 361] width 15 height 7
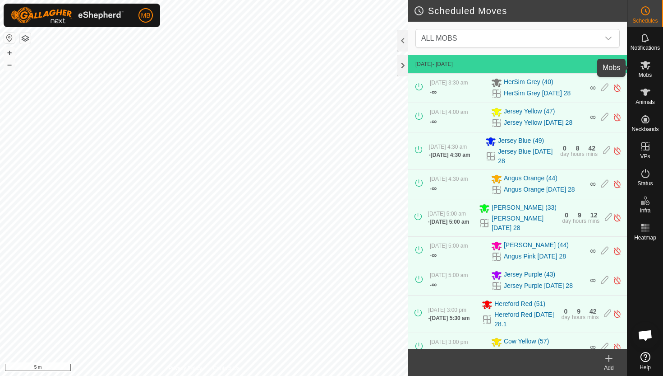
click at [645, 73] on span "Mobs" at bounding box center [645, 74] width 13 height 5
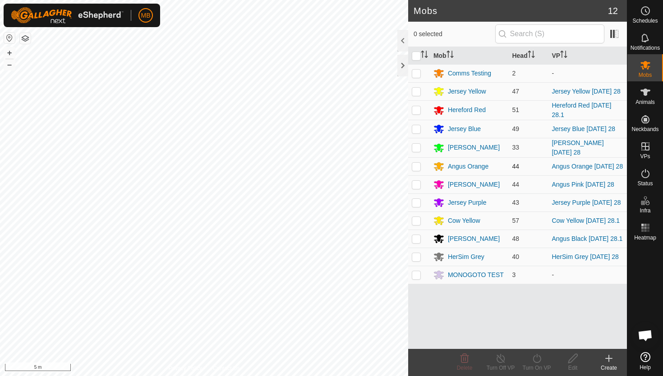
click at [417, 167] on p-checkbox at bounding box center [416, 165] width 9 height 7
checkbox input "true"
click at [534, 355] on icon at bounding box center [537, 357] width 8 height 9
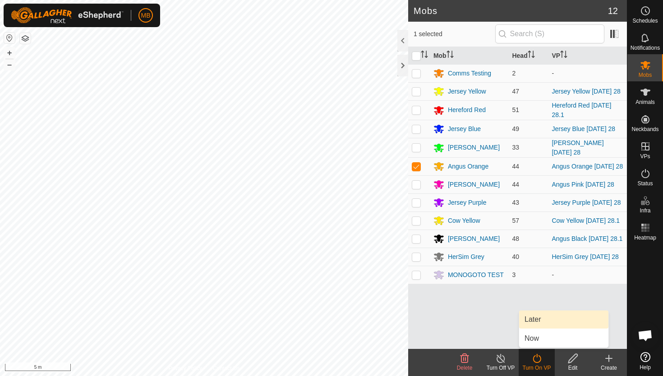
click at [539, 318] on link "Later" at bounding box center [563, 319] width 89 height 18
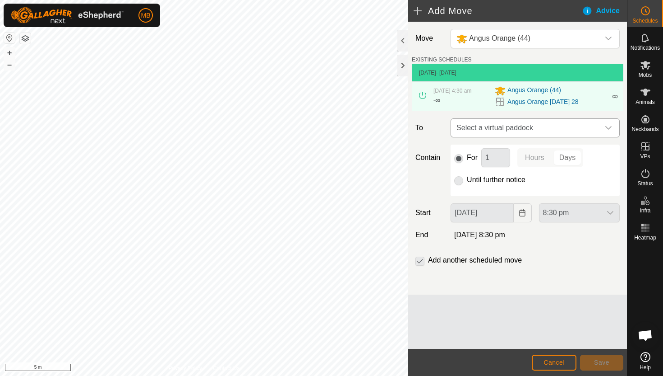
click at [611, 128] on icon "dropdown trigger" at bounding box center [608, 127] width 7 height 7
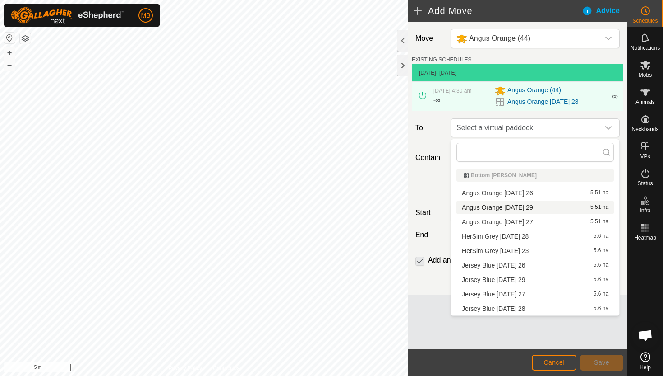
click at [531, 207] on li "Angus Orange Monday 29 5.51 ha" at bounding box center [536, 207] width 158 height 14
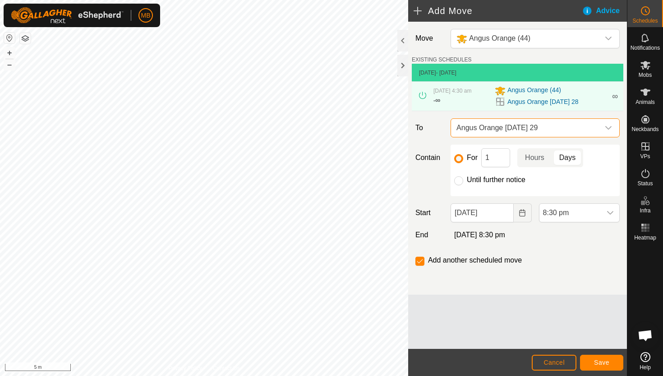
click at [512, 180] on label "Until further notice" at bounding box center [496, 179] width 59 height 7
click at [464, 180] on input "Until further notice" at bounding box center [458, 180] width 9 height 9
radio input "true"
checkbox input "false"
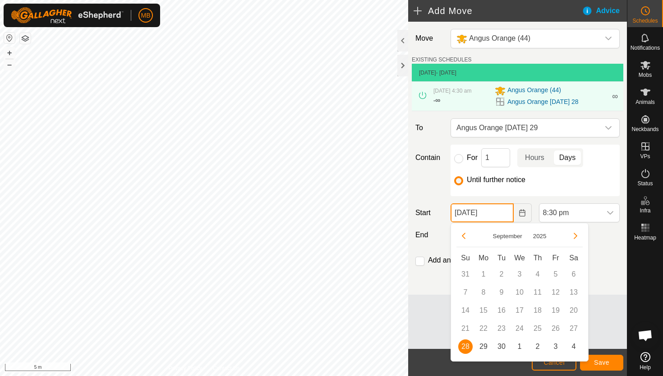
click at [508, 212] on input "28 Sep, 2025" at bounding box center [482, 212] width 63 height 19
click at [483, 347] on span "29" at bounding box center [484, 346] width 14 height 14
type input "29 Sep, 2025"
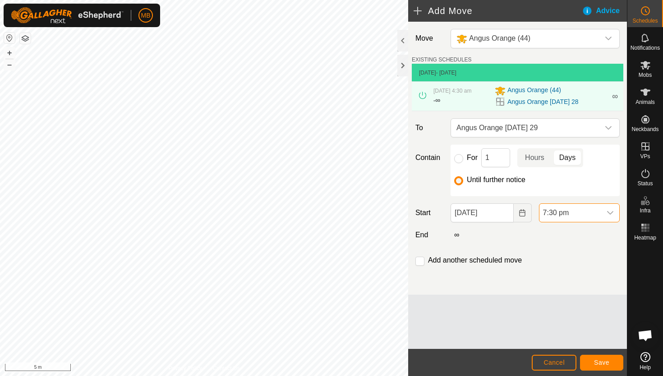
click at [582, 215] on span "7:30 pm" at bounding box center [571, 213] width 62 height 18
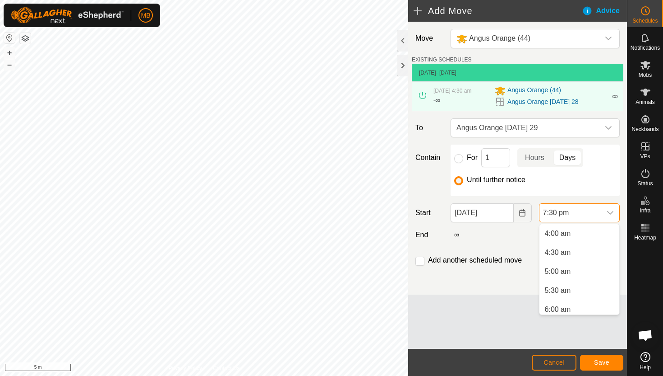
scroll to position [150, 0]
click at [573, 251] on li "4:30 am" at bounding box center [580, 253] width 80 height 18
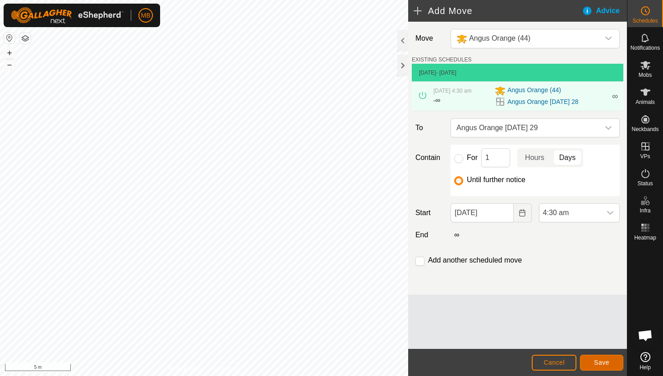
click at [602, 358] on span "Save" at bounding box center [601, 361] width 15 height 7
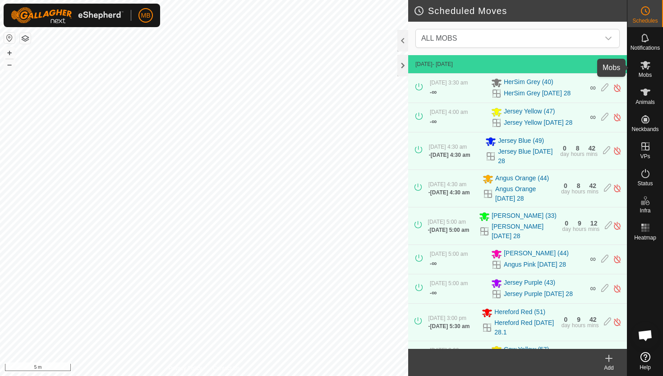
click at [645, 69] on icon at bounding box center [645, 65] width 11 height 11
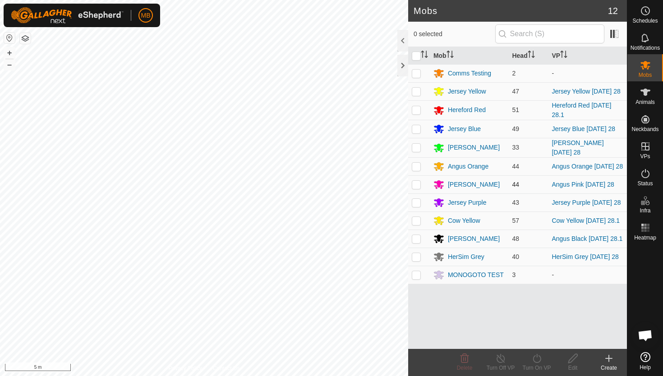
click at [415, 184] on p-checkbox at bounding box center [416, 184] width 9 height 7
checkbox input "true"
click at [536, 357] on icon at bounding box center [537, 357] width 11 height 11
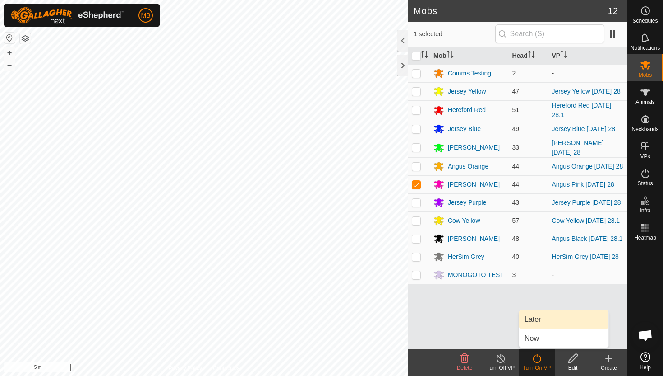
click at [537, 318] on link "Later" at bounding box center [563, 319] width 89 height 18
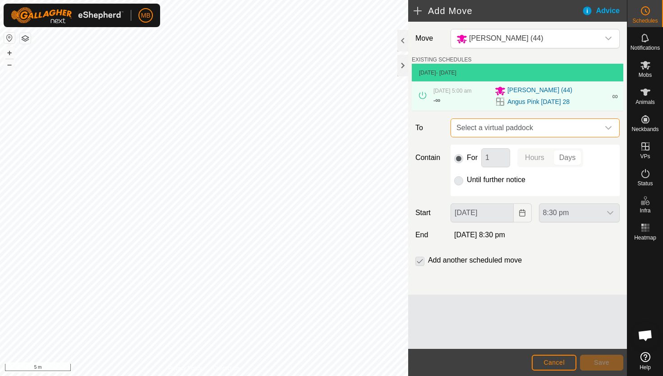
click at [598, 131] on span "Select a virtual paddock" at bounding box center [526, 128] width 147 height 18
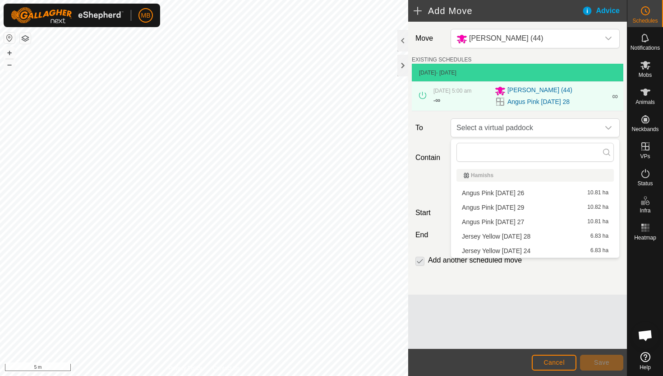
click at [535, 209] on li "Angus Pink Monday 29 10.82 ha" at bounding box center [536, 207] width 158 height 14
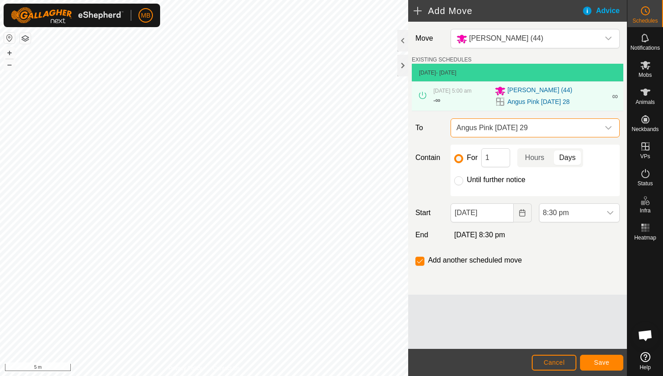
click at [484, 179] on label "Until further notice" at bounding box center [496, 179] width 59 height 7
click at [464, 179] on input "Until further notice" at bounding box center [458, 180] width 9 height 9
radio input "true"
checkbox input "false"
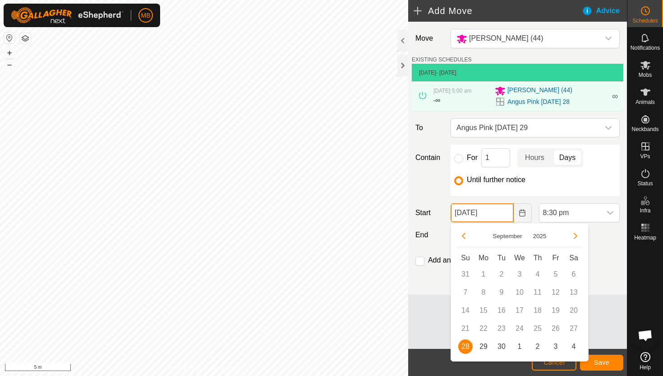
click at [501, 219] on input "28 Sep, 2025" at bounding box center [482, 212] width 63 height 19
click at [482, 343] on span "29" at bounding box center [484, 346] width 14 height 14
type input "29 Sep, 2025"
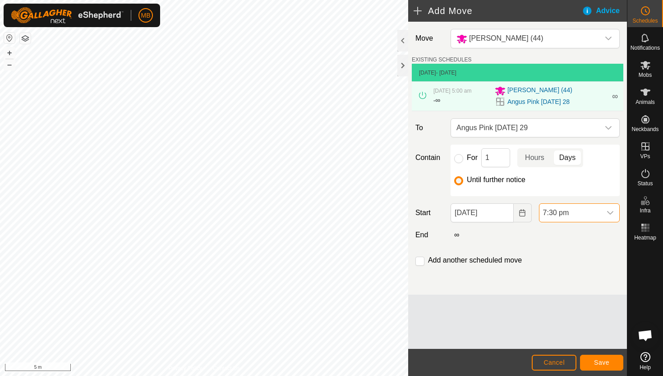
click at [579, 212] on span "7:30 pm" at bounding box center [571, 213] width 62 height 18
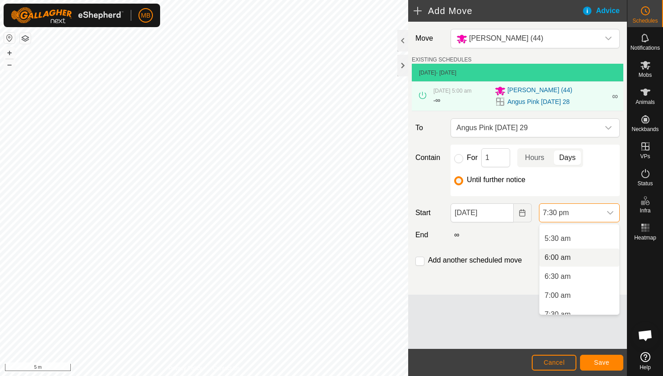
scroll to position [200, 0]
click at [573, 241] on li "5:30 am" at bounding box center [580, 241] width 80 height 18
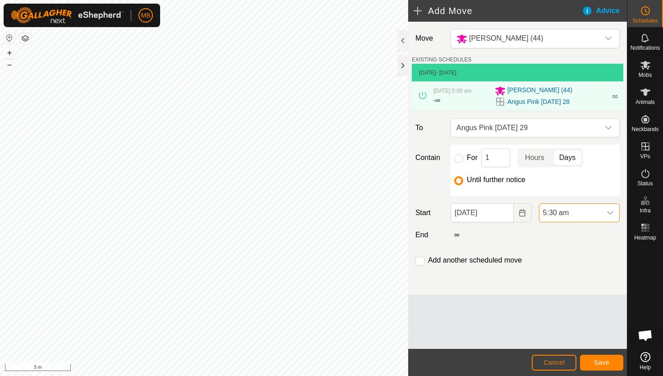
scroll to position [667, 0]
click at [606, 358] on span "Save" at bounding box center [601, 361] width 15 height 7
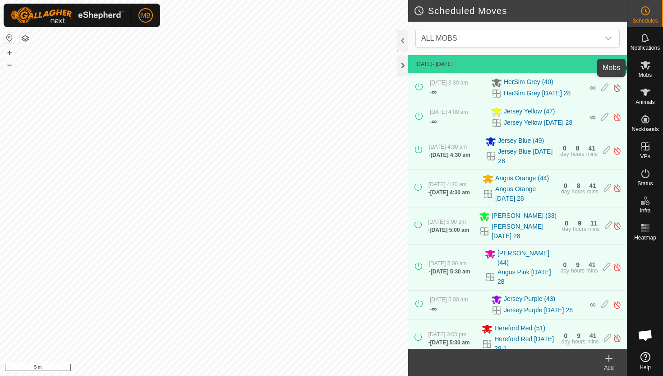
click at [647, 74] on span "Mobs" at bounding box center [645, 74] width 13 height 5
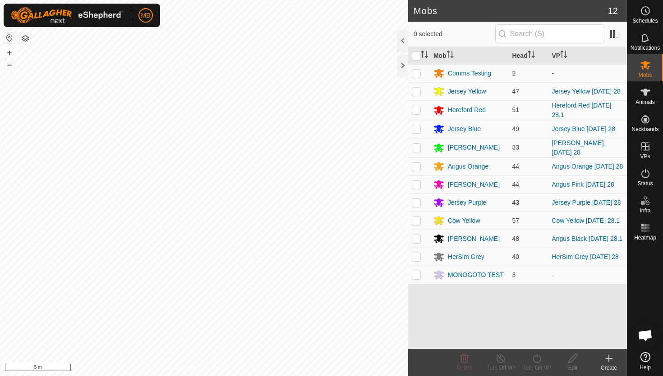
click at [417, 203] on p-checkbox at bounding box center [416, 202] width 9 height 7
checkbox input "true"
click at [538, 358] on icon at bounding box center [537, 357] width 11 height 11
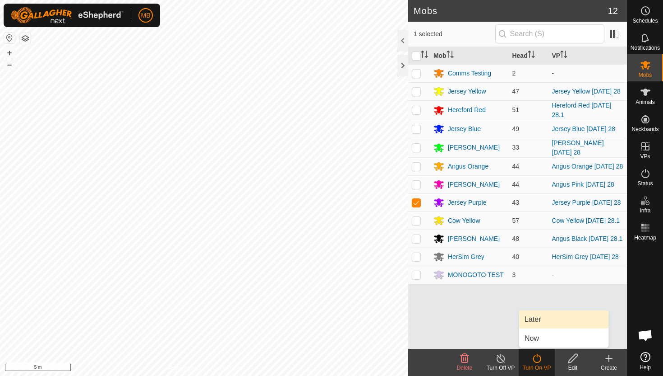
click at [547, 319] on link "Later" at bounding box center [563, 319] width 89 height 18
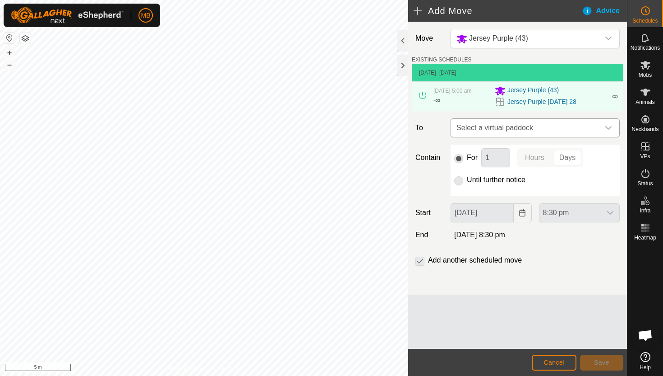
click at [601, 126] on div "dropdown trigger" at bounding box center [609, 128] width 18 height 18
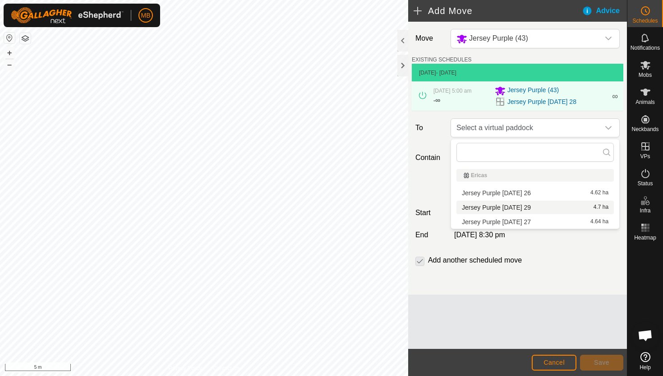
click at [525, 205] on li "Jersey Purple Monday 29 4.7 ha" at bounding box center [536, 207] width 158 height 14
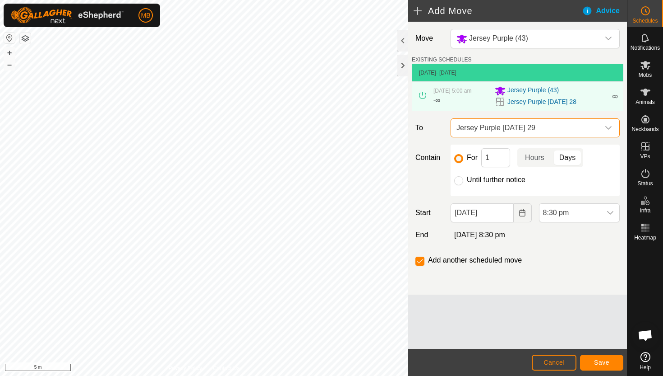
click at [479, 177] on label "Until further notice" at bounding box center [496, 179] width 59 height 7
click at [464, 177] on input "Until further notice" at bounding box center [458, 180] width 9 height 9
radio input "true"
checkbox input "false"
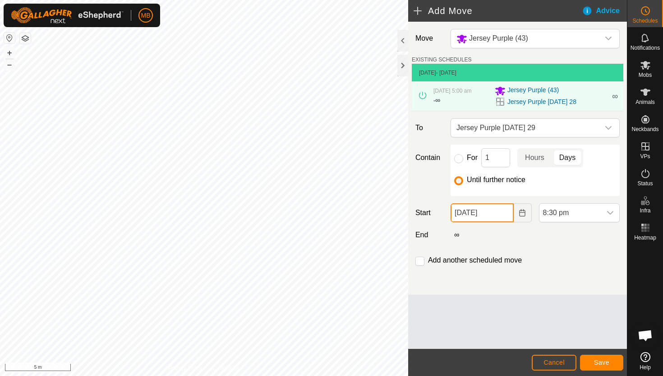
click at [503, 214] on input "28 Sep, 2025" at bounding box center [482, 212] width 63 height 19
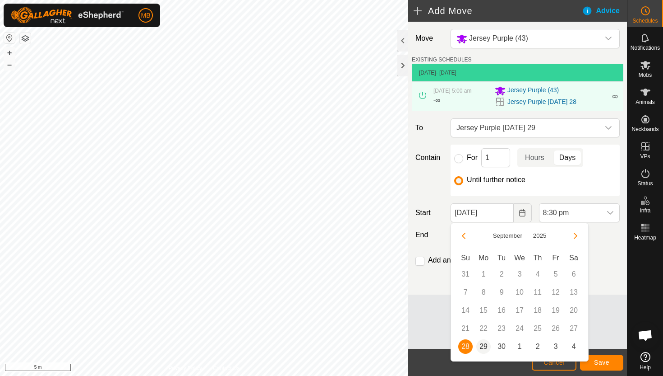
click at [482, 343] on span "29" at bounding box center [484, 346] width 14 height 14
type input "29 Sep, 2025"
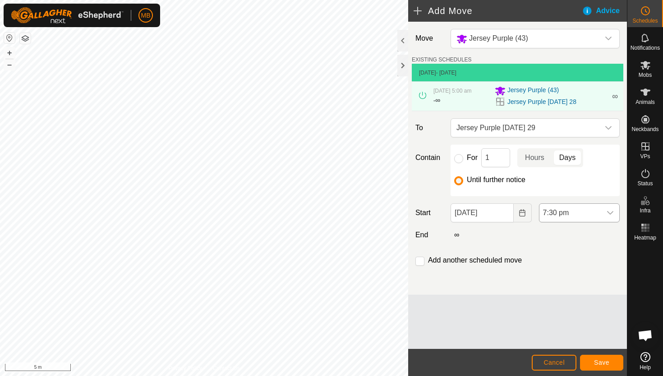
click at [597, 213] on span "7:30 pm" at bounding box center [571, 213] width 62 height 18
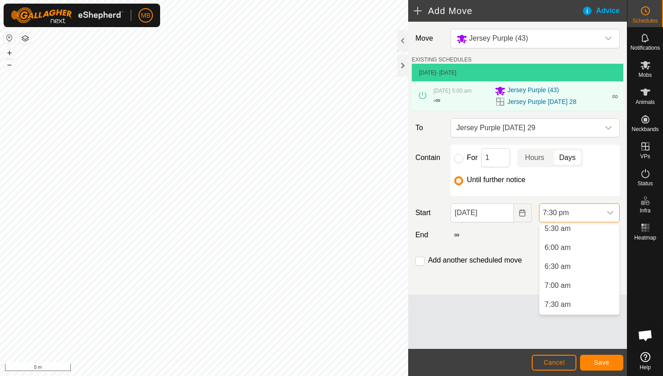
scroll to position [214, 0]
click at [595, 232] on li "5:30 am" at bounding box center [580, 233] width 80 height 18
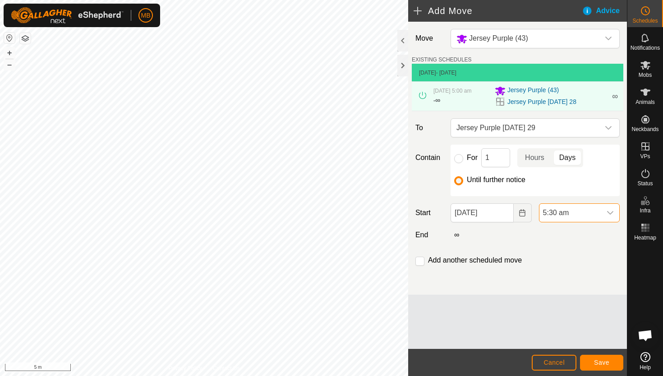
scroll to position [667, 0]
click at [606, 363] on span "Save" at bounding box center [601, 361] width 15 height 7
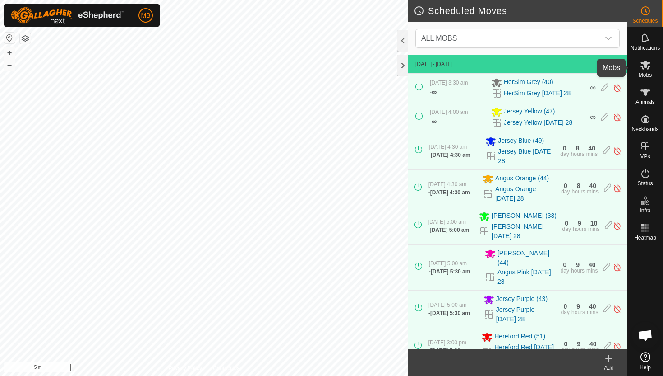
click at [644, 69] on icon at bounding box center [645, 65] width 11 height 11
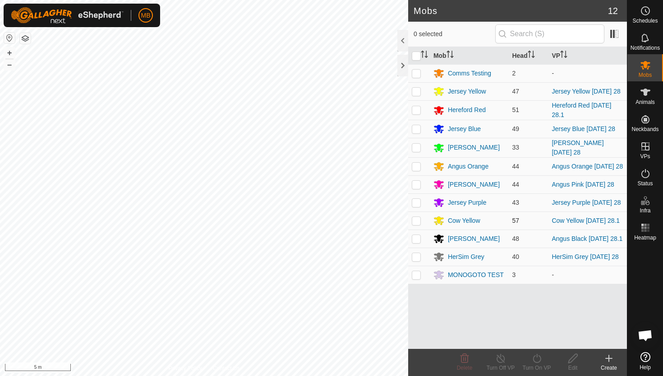
click at [417, 220] on p-checkbox at bounding box center [416, 220] width 9 height 7
checkbox input "true"
click at [536, 357] on icon at bounding box center [537, 357] width 11 height 11
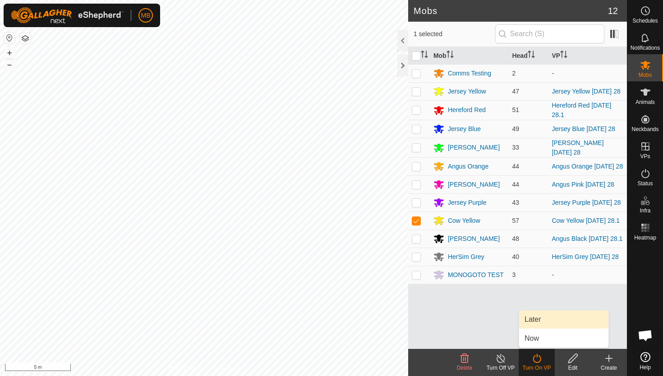
click at [542, 317] on link "Later" at bounding box center [563, 319] width 89 height 18
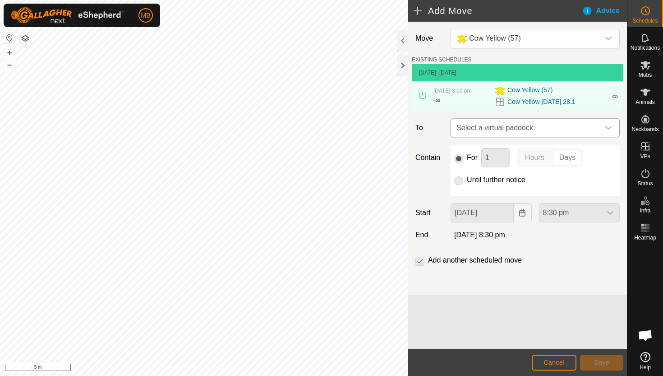
click at [603, 129] on div "dropdown trigger" at bounding box center [609, 128] width 18 height 18
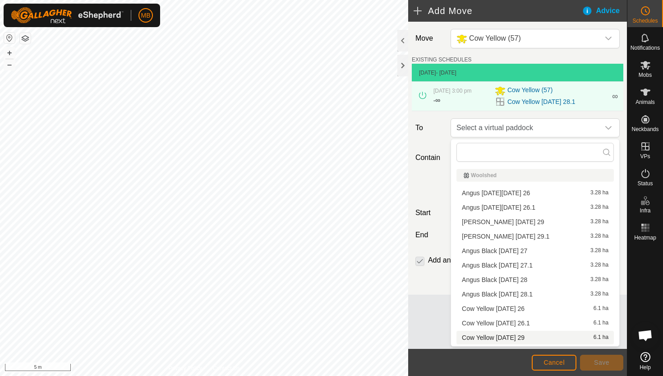
click at [492, 336] on li "Cow Yellow Monday 29 6.1 ha" at bounding box center [536, 337] width 158 height 14
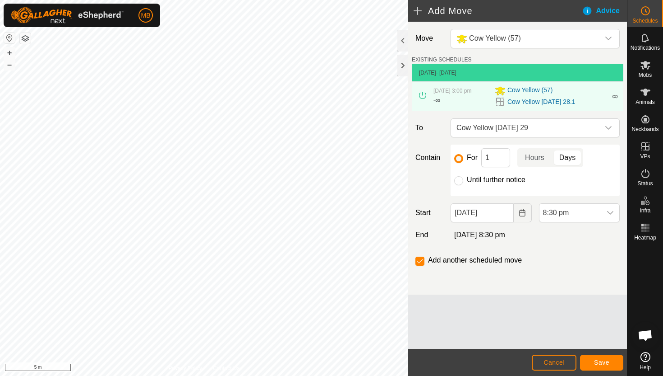
click at [486, 178] on label "Until further notice" at bounding box center [496, 179] width 59 height 7
click at [464, 178] on input "Until further notice" at bounding box center [458, 180] width 9 height 9
radio input "true"
checkbox input "false"
click at [501, 216] on input "28 Sep, 2025" at bounding box center [482, 212] width 63 height 19
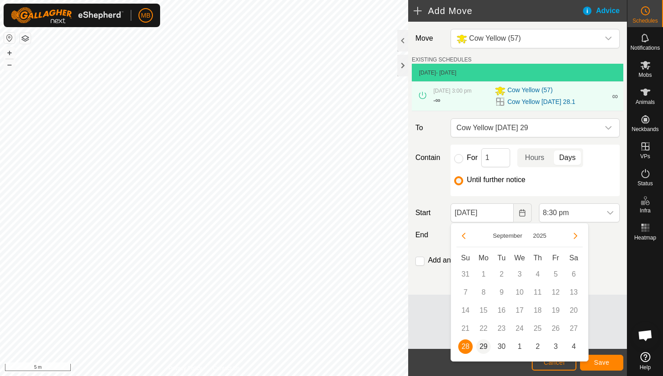
click at [484, 342] on span "29" at bounding box center [484, 346] width 14 height 14
type input "29 Sep, 2025"
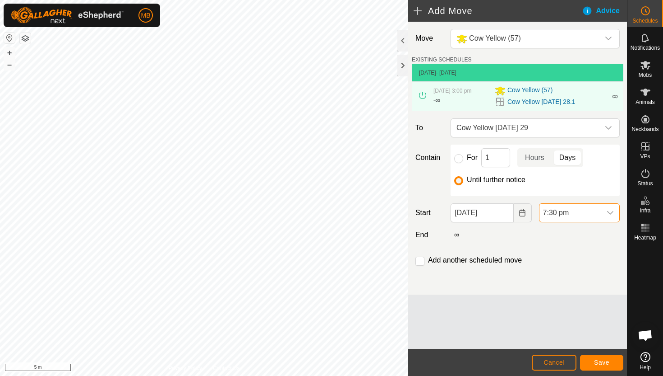
click at [578, 211] on span "7:30 pm" at bounding box center [571, 213] width 62 height 18
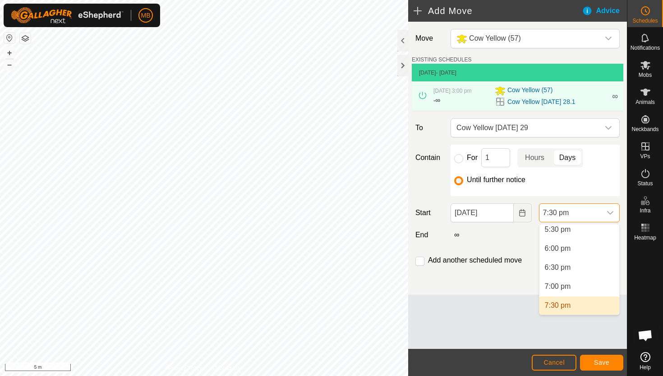
scroll to position [663, 0]
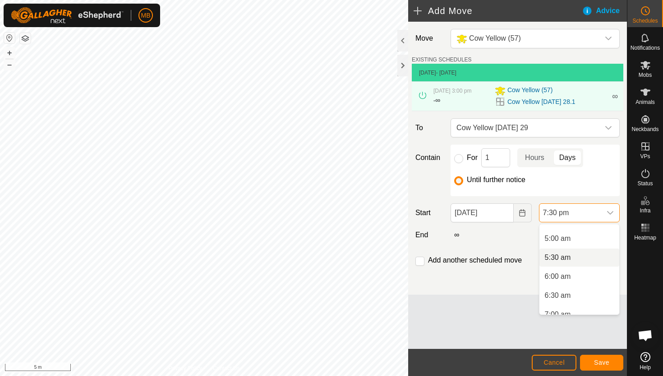
click at [586, 255] on li "5:30 am" at bounding box center [580, 257] width 80 height 18
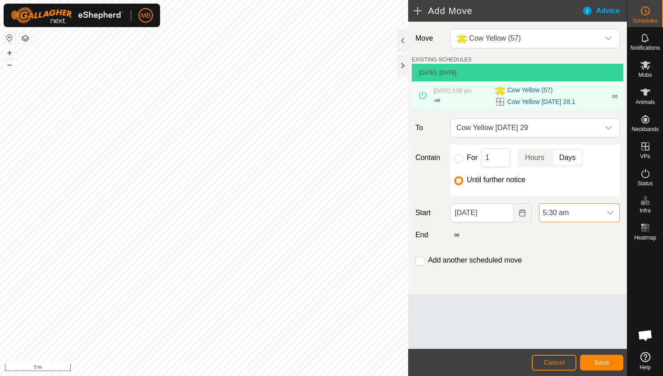
scroll to position [667, 0]
click at [421, 261] on input "checkbox" at bounding box center [420, 260] width 9 height 9
checkbox input "true"
click at [596, 358] on span "Save" at bounding box center [601, 361] width 15 height 7
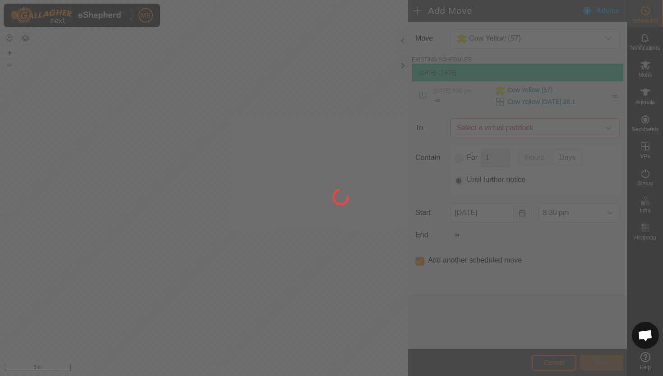
type input "29 Sep, 2025"
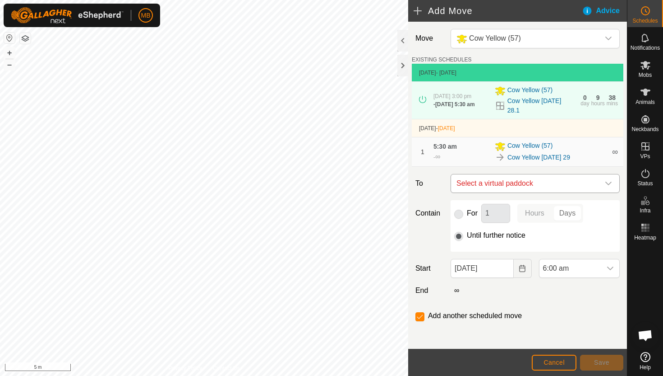
click at [608, 181] on icon "dropdown trigger" at bounding box center [608, 183] width 7 height 7
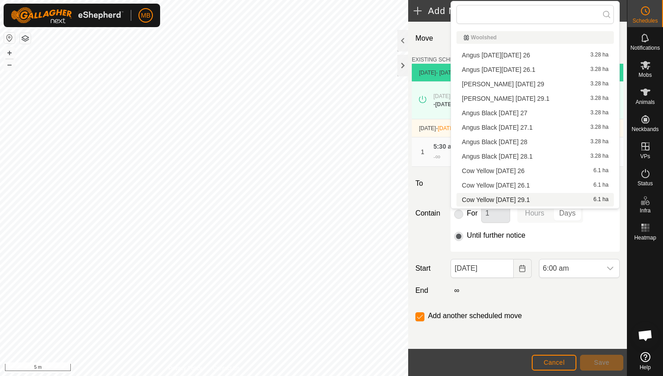
click at [547, 201] on li "Cow Yellow Monday 29.1 6.1 ha" at bounding box center [536, 200] width 158 height 14
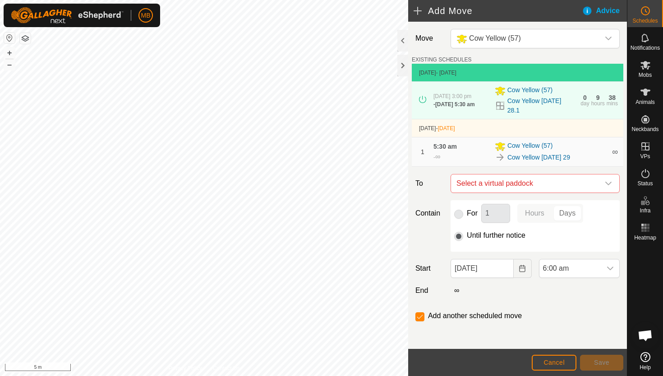
checkbox input "false"
click at [577, 269] on span "6:00 am" at bounding box center [571, 268] width 62 height 18
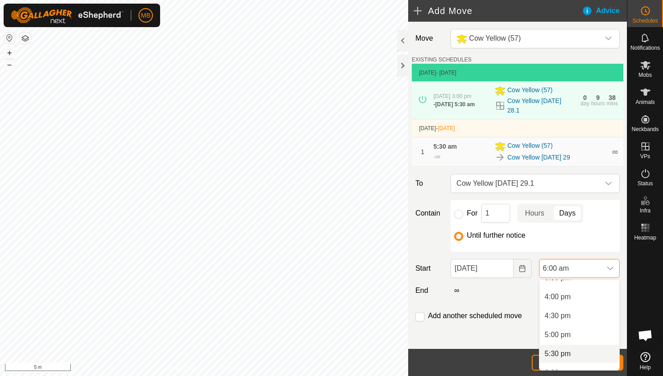
scroll to position [564, 0]
click at [580, 297] on li "3:00 pm" at bounding box center [580, 293] width 80 height 18
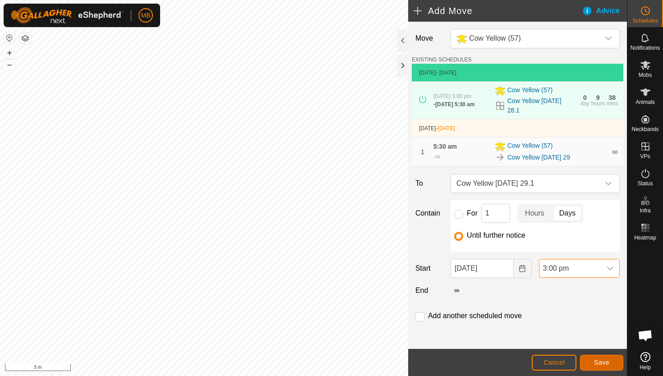
click at [598, 364] on span "Save" at bounding box center [601, 361] width 15 height 7
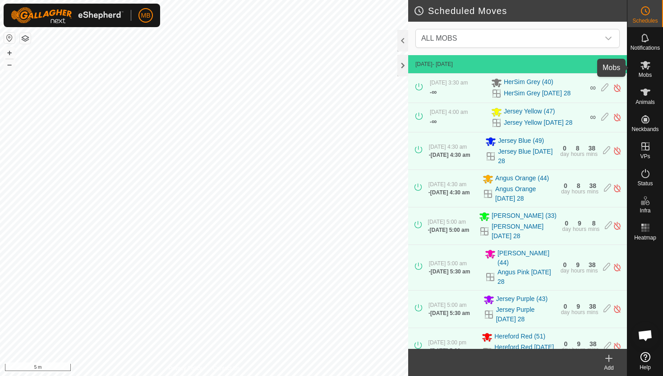
click at [644, 65] on icon at bounding box center [646, 65] width 10 height 9
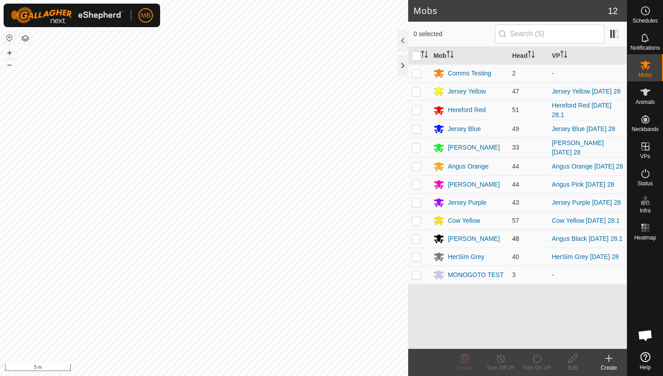
click at [418, 239] on p-checkbox at bounding box center [416, 238] width 9 height 7
checkbox input "true"
click at [539, 359] on icon at bounding box center [537, 357] width 11 height 11
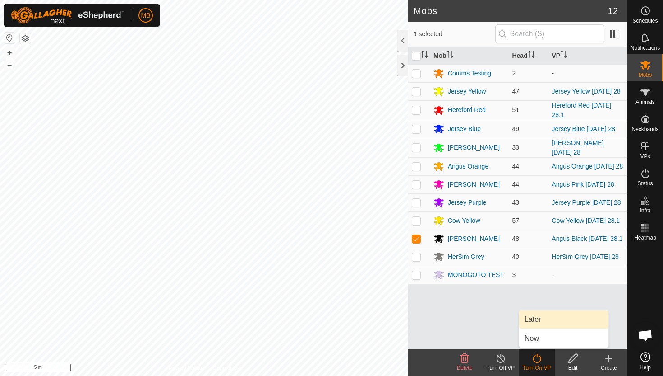
click at [538, 318] on link "Later" at bounding box center [563, 319] width 89 height 18
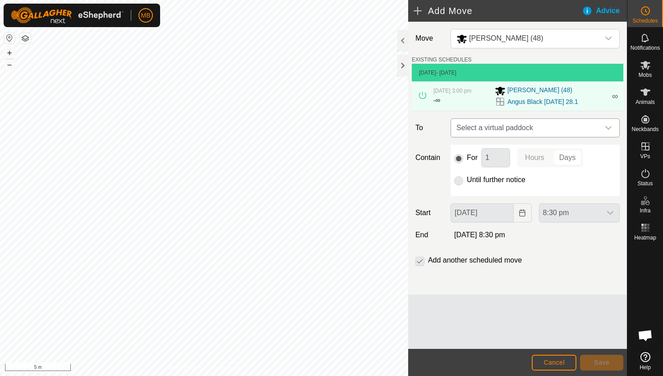
click at [611, 124] on icon "dropdown trigger" at bounding box center [608, 127] width 7 height 7
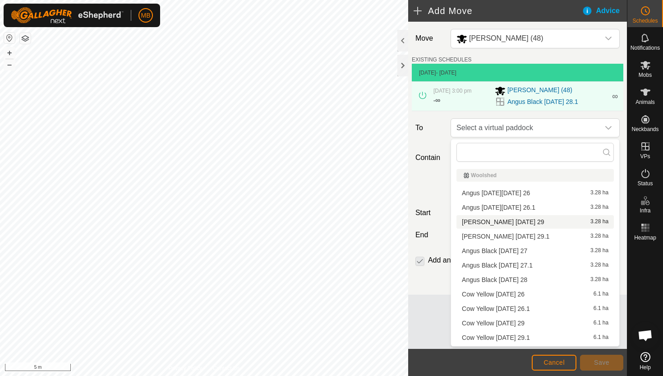
click at [526, 222] on li "Angus Black Monday 29 3.28 ha" at bounding box center [536, 222] width 158 height 14
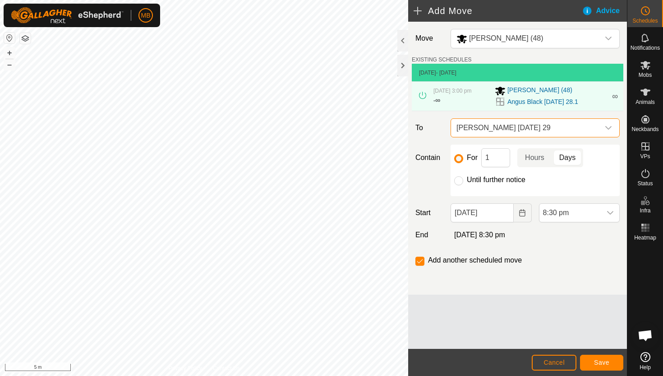
click at [479, 181] on label "Until further notice" at bounding box center [496, 179] width 59 height 7
click at [464, 181] on input "Until further notice" at bounding box center [458, 180] width 9 height 9
radio input "true"
checkbox input "false"
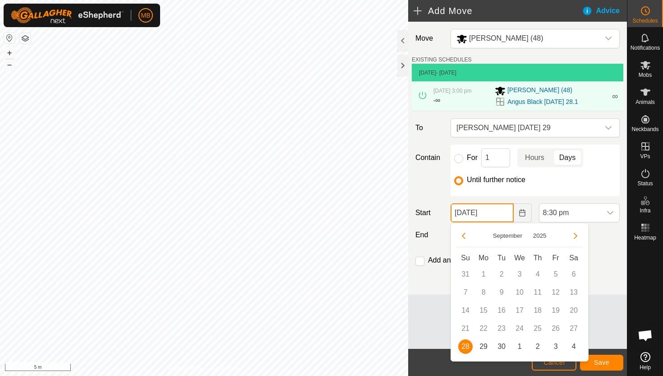
click at [502, 213] on input "28 Sep, 2025" at bounding box center [482, 212] width 63 height 19
click at [484, 345] on span "29" at bounding box center [484, 346] width 14 height 14
type input "29 Sep, 2025"
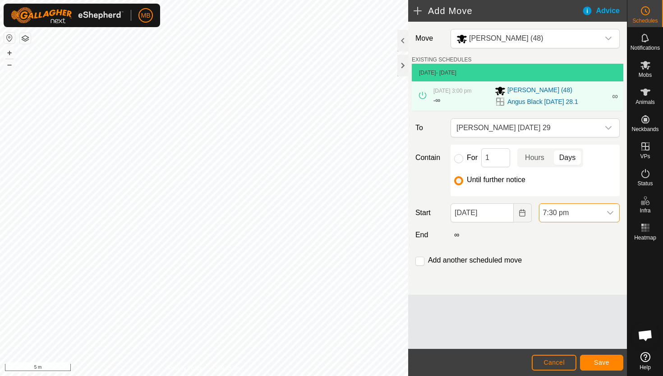
click at [583, 214] on span "7:30 pm" at bounding box center [571, 213] width 62 height 18
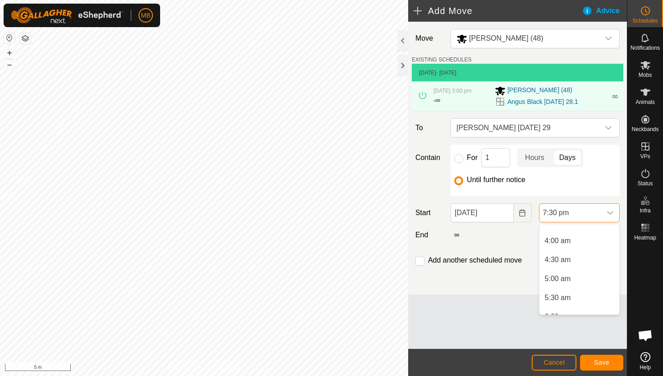
scroll to position [143, 0]
click at [576, 280] on li "5:00 am" at bounding box center [580, 280] width 80 height 18
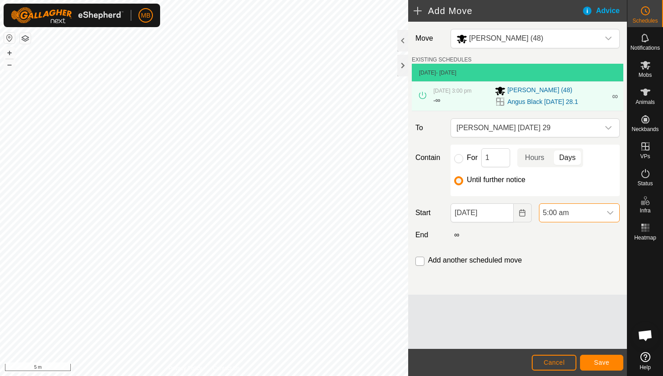
click at [421, 262] on input "checkbox" at bounding box center [420, 260] width 9 height 9
checkbox input "true"
click at [598, 362] on span "Save" at bounding box center [601, 361] width 15 height 7
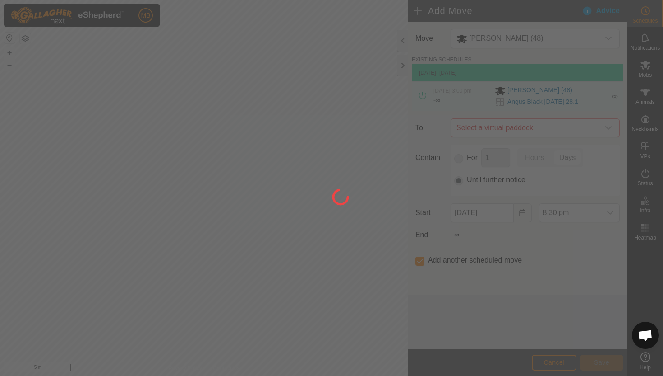
type input "29 Sep, 2025"
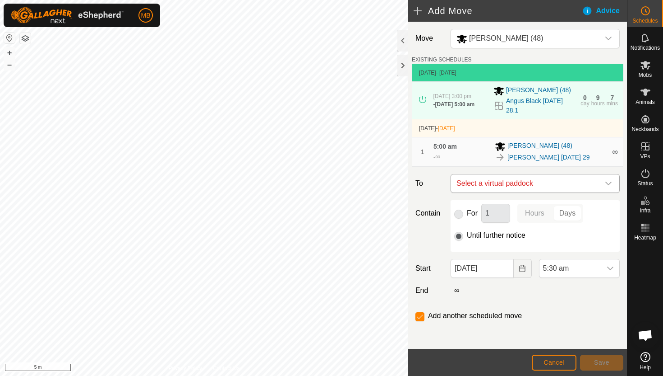
click at [609, 183] on icon "dropdown trigger" at bounding box center [608, 183] width 7 height 7
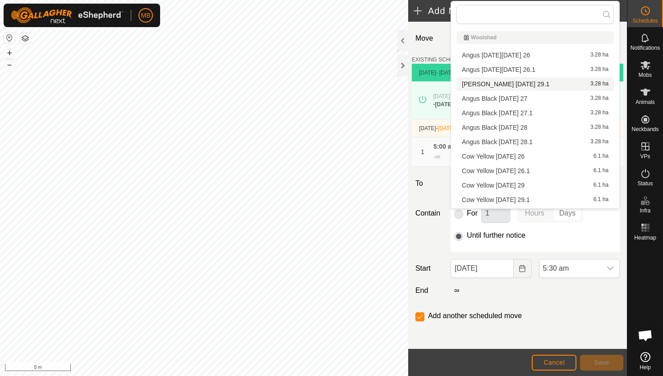
click at [540, 84] on li "Angus Black Monday 29.1 3.28 ha" at bounding box center [536, 84] width 158 height 14
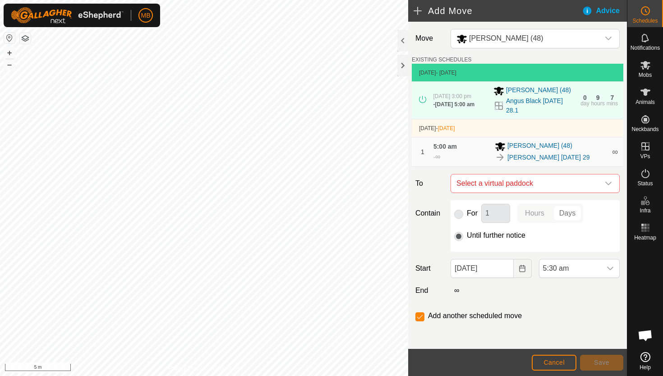
checkbox input "false"
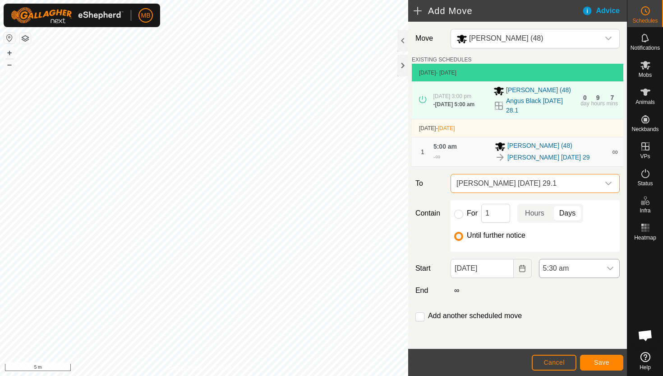
click at [584, 272] on span "5:30 am" at bounding box center [571, 268] width 62 height 18
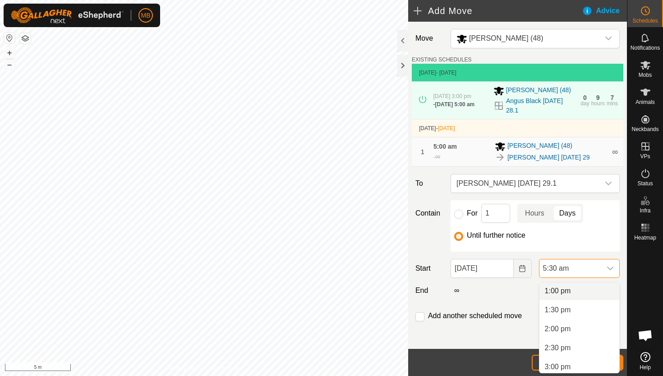
scroll to position [496, 0]
click at [573, 362] on li "3:00 pm" at bounding box center [580, 363] width 80 height 18
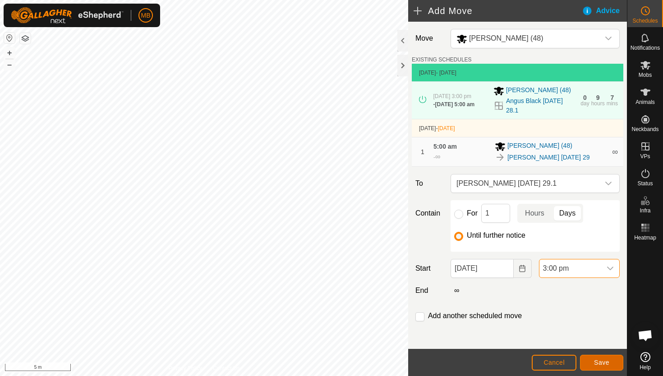
click at [599, 362] on span "Save" at bounding box center [601, 361] width 15 height 7
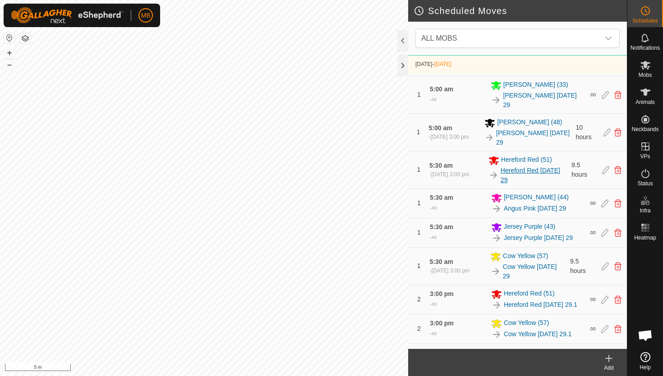
scroll to position [470, 0]
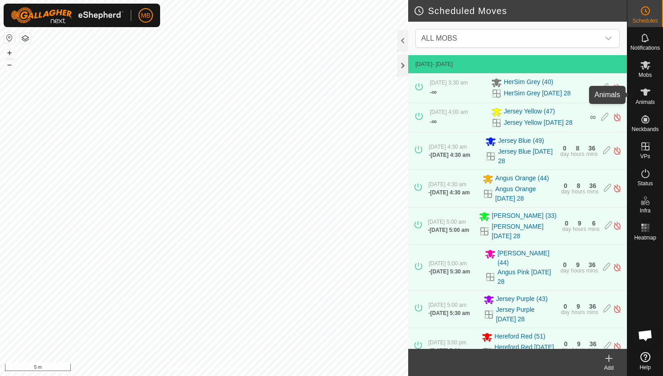
click at [643, 90] on icon at bounding box center [646, 91] width 10 height 7
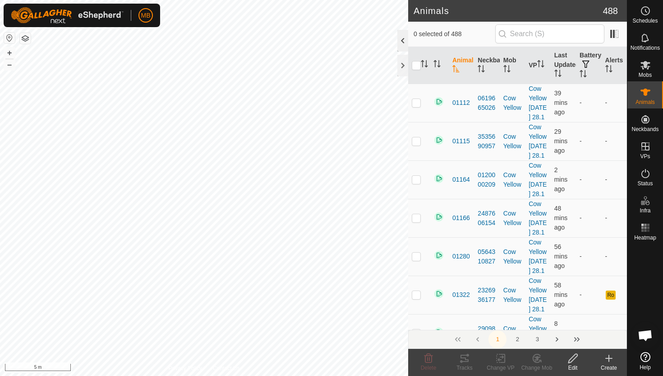
click at [399, 41] on div at bounding box center [403, 41] width 11 height 22
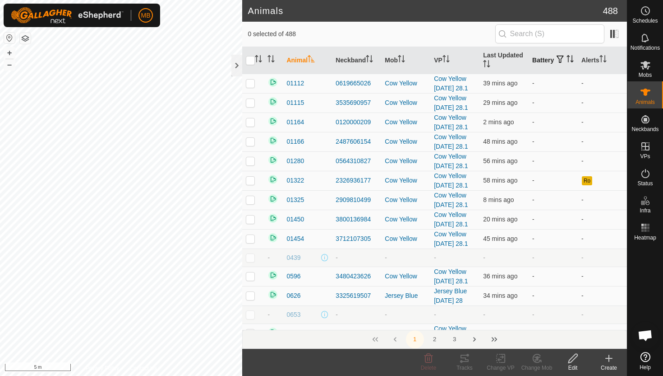
click at [572, 62] on icon "Activate to sort" at bounding box center [572, 58] width 1 height 7
click at [567, 62] on icon "Activate to sort" at bounding box center [570, 58] width 7 height 7
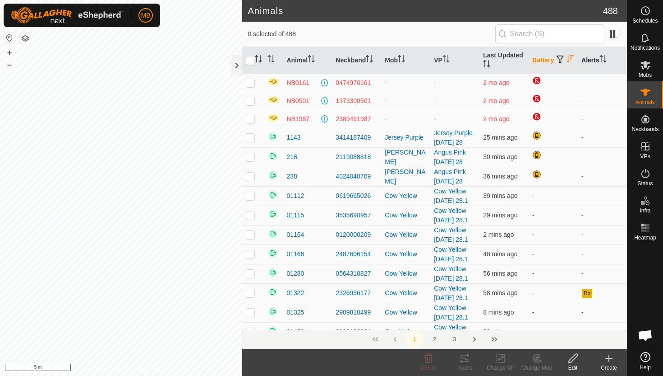
click at [606, 59] on icon "Activate to sort" at bounding box center [603, 58] width 7 height 7
click at [605, 58] on icon "Activate to sort" at bounding box center [603, 58] width 7 height 7
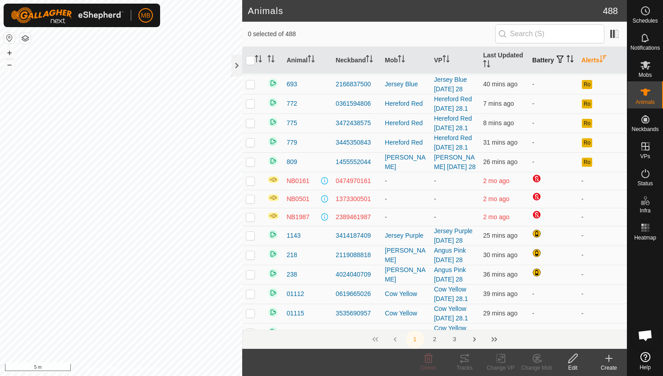
scroll to position [275, 0]
